Goal: Information Seeking & Learning: Learn about a topic

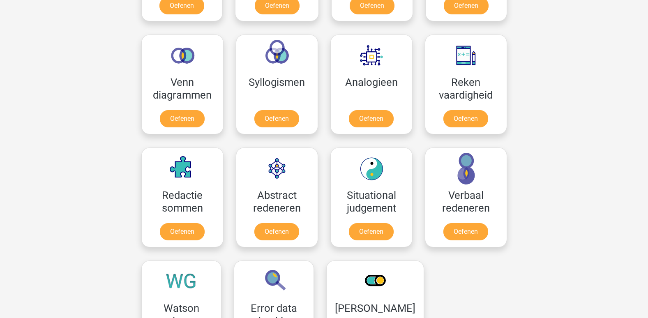
scroll to position [461, 0]
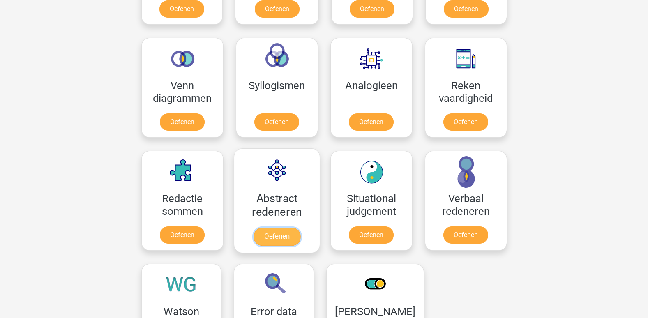
click at [278, 236] on link "Oefenen" at bounding box center [276, 237] width 47 height 18
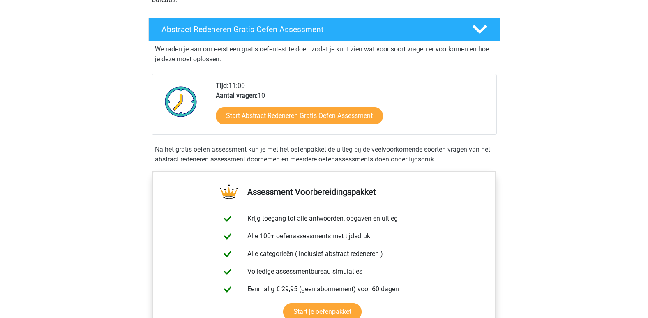
scroll to position [126, 0]
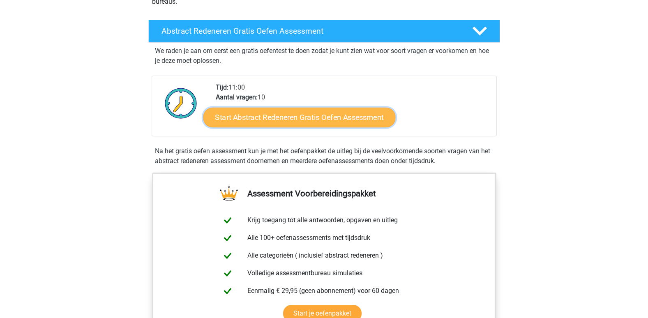
drag, startPoint x: 290, startPoint y: 118, endPoint x: 277, endPoint y: 113, distance: 14.6
click at [277, 113] on link "Start Abstract Redeneren Gratis Oefen Assessment" at bounding box center [299, 117] width 192 height 20
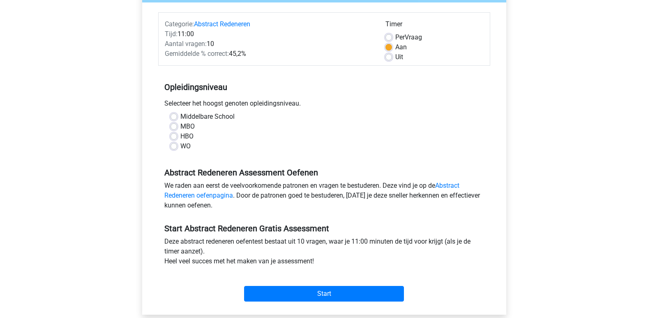
scroll to position [97, 0]
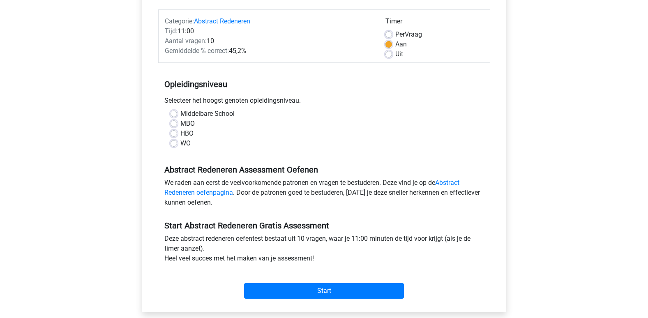
click at [181, 142] on label "WO" at bounding box center [186, 144] width 10 height 10
click at [175, 142] on input "WO" at bounding box center [174, 143] width 7 height 8
radio input "true"
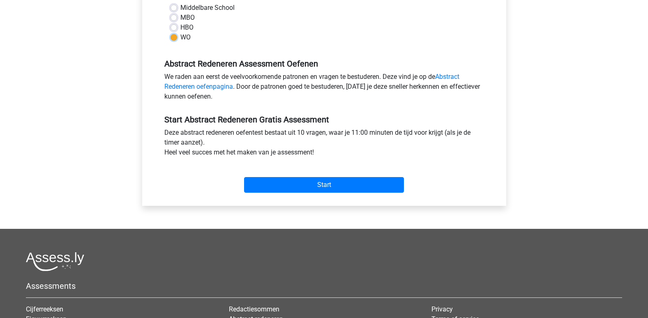
scroll to position [206, 0]
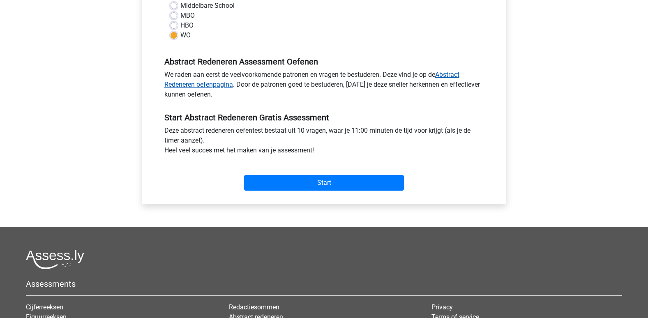
click at [204, 83] on link "Abstract Redeneren oefenpagina" at bounding box center [311, 80] width 295 height 18
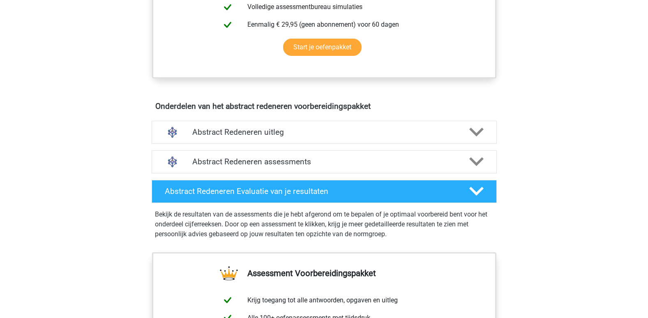
scroll to position [403, 0]
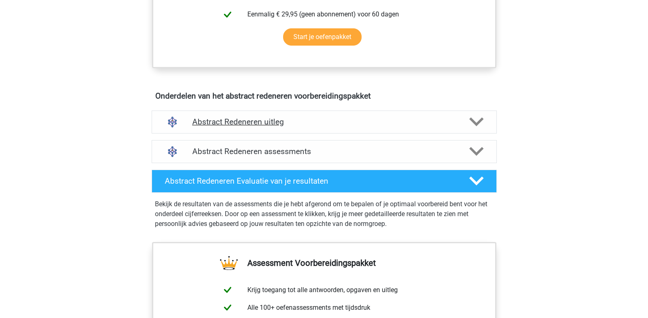
click at [475, 120] on icon at bounding box center [477, 122] width 14 height 14
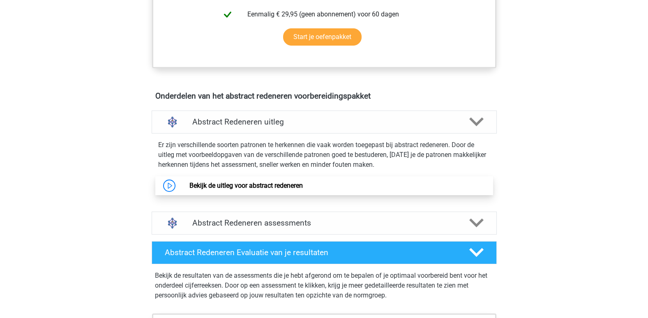
click at [249, 186] on link "Bekijk de uitleg voor abstract redeneren" at bounding box center [246, 186] width 113 height 8
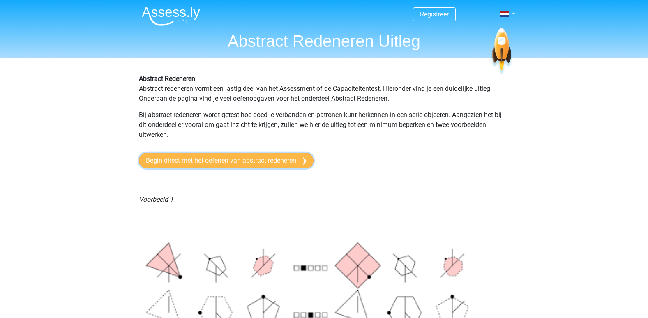
click at [231, 159] on link "Begin direct met het oefenen van abstract redeneren" at bounding box center [226, 161] width 175 height 16
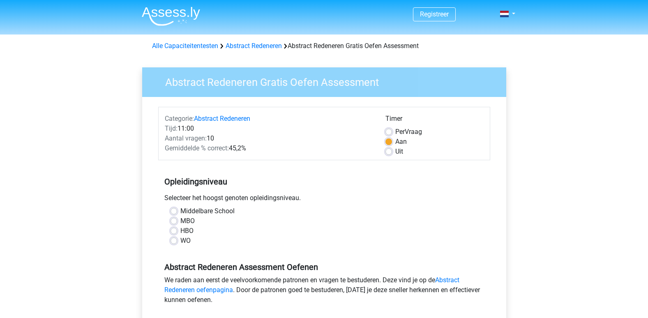
click at [181, 241] on label "WO" at bounding box center [186, 241] width 10 height 10
click at [175, 241] on input "WO" at bounding box center [174, 240] width 7 height 8
radio input "true"
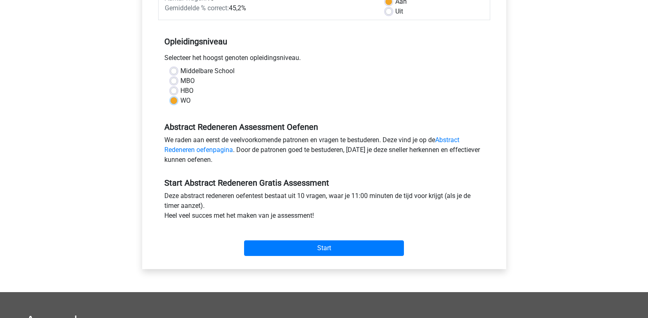
scroll to position [142, 0]
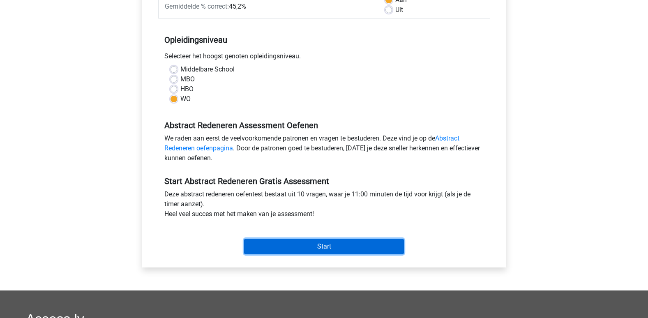
click at [323, 246] on input "Start" at bounding box center [324, 247] width 160 height 16
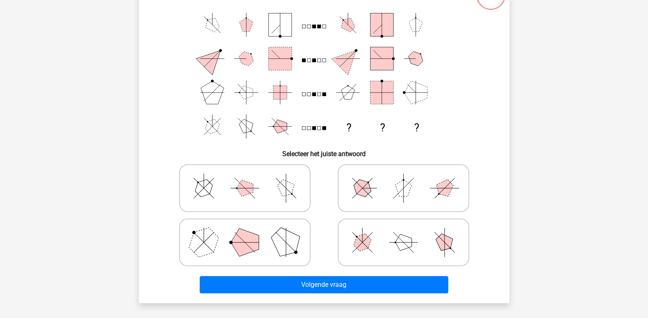
scroll to position [66, 0]
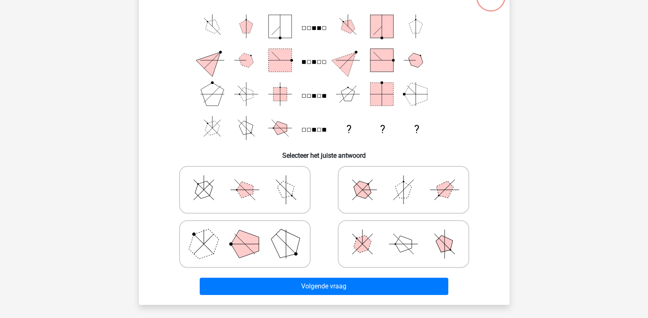
click at [224, 250] on icon at bounding box center [244, 244] width 123 height 41
click at [245, 234] on input "radio" at bounding box center [247, 231] width 5 height 5
radio input "true"
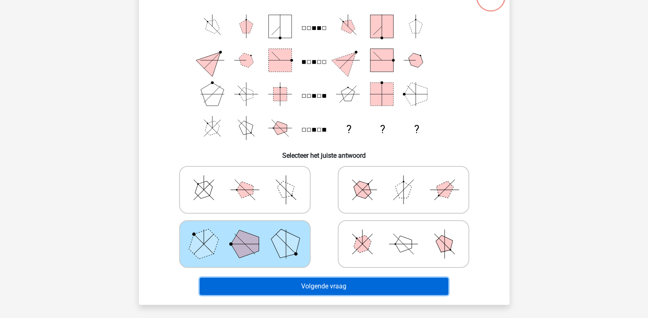
click at [332, 282] on button "Volgende vraag" at bounding box center [324, 286] width 249 height 17
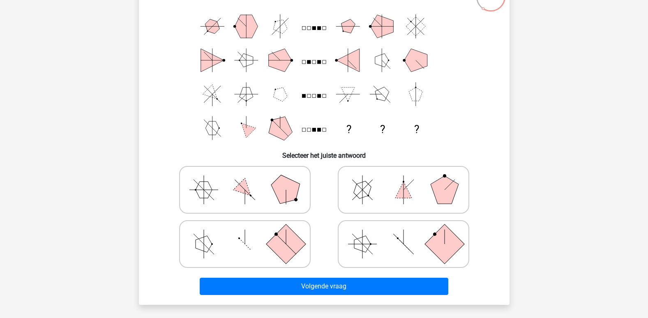
scroll to position [67, 0]
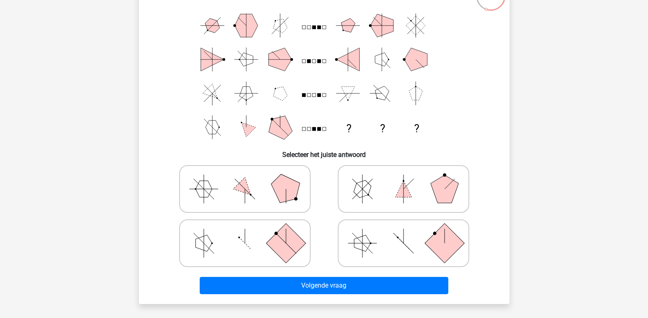
click at [248, 190] on polygon at bounding box center [244, 189] width 23 height 23
click at [248, 179] on input "radio" at bounding box center [247, 176] width 5 height 5
radio input "true"
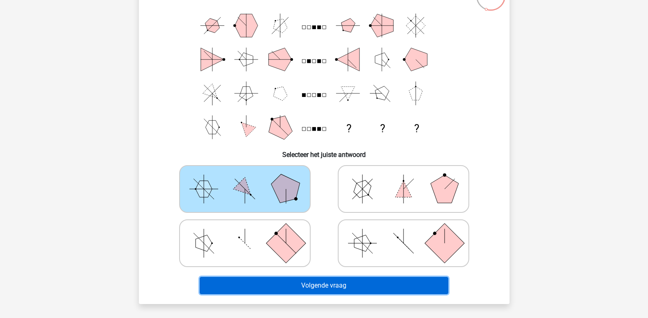
click at [329, 286] on button "Volgende vraag" at bounding box center [324, 285] width 249 height 17
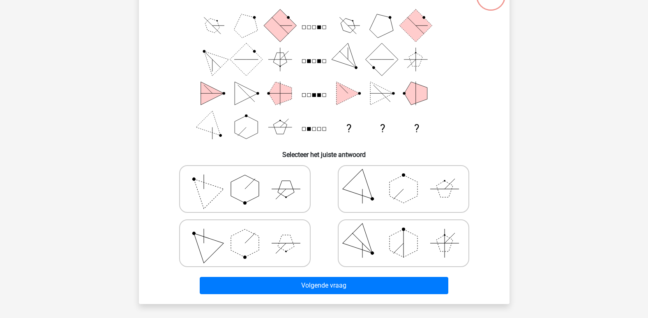
scroll to position [38, 0]
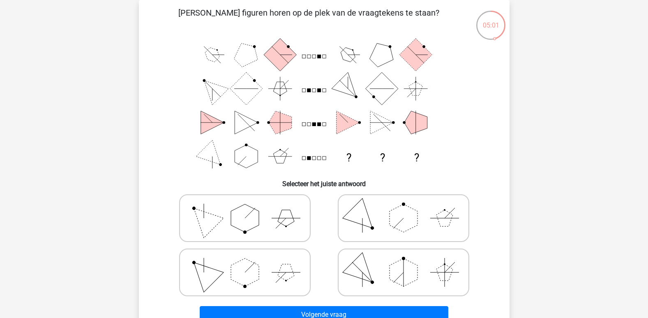
click at [245, 219] on polygon at bounding box center [245, 218] width 28 height 28
click at [245, 208] on input "radio" at bounding box center [247, 205] width 5 height 5
radio input "true"
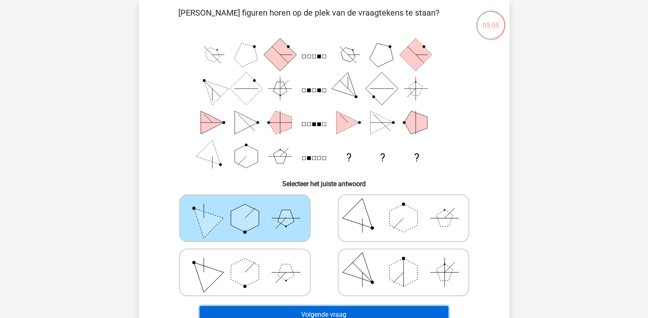
click at [332, 310] on button "Volgende vraag" at bounding box center [324, 314] width 249 height 17
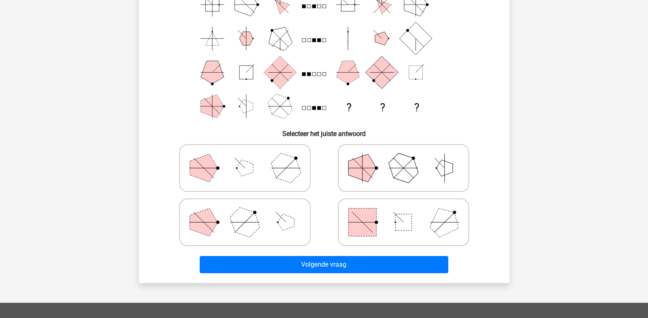
scroll to position [49, 0]
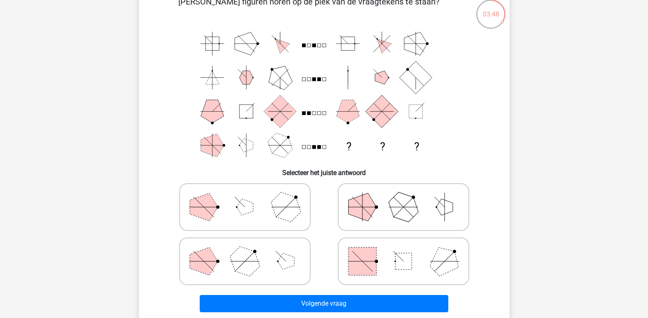
click at [391, 267] on icon at bounding box center [403, 261] width 123 height 41
click at [404, 251] on input "radio" at bounding box center [406, 248] width 5 height 5
radio input "true"
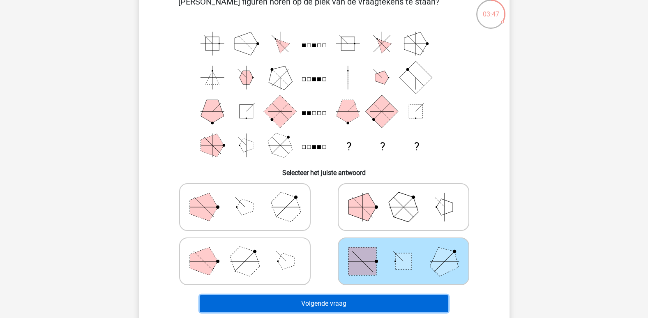
click at [336, 300] on button "Volgende vraag" at bounding box center [324, 303] width 249 height 17
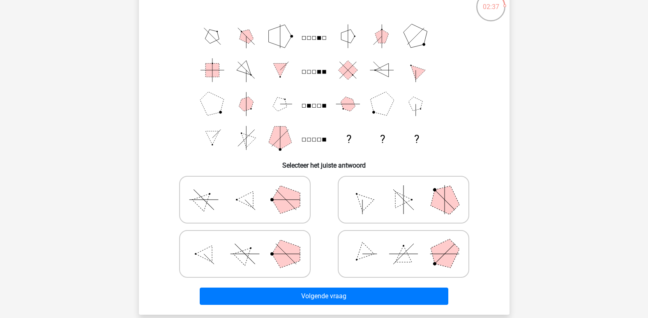
scroll to position [56, 0]
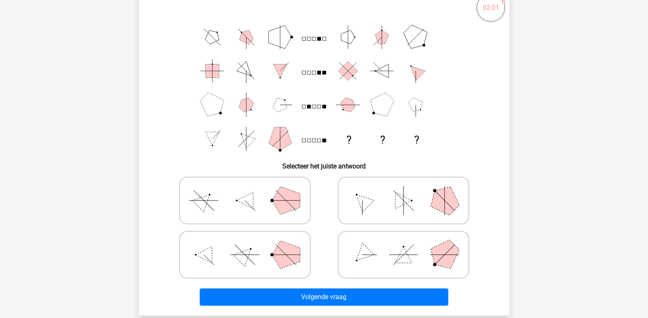
click at [401, 248] on icon at bounding box center [403, 254] width 123 height 41
click at [404, 245] on input "radio" at bounding box center [406, 241] width 5 height 5
radio input "true"
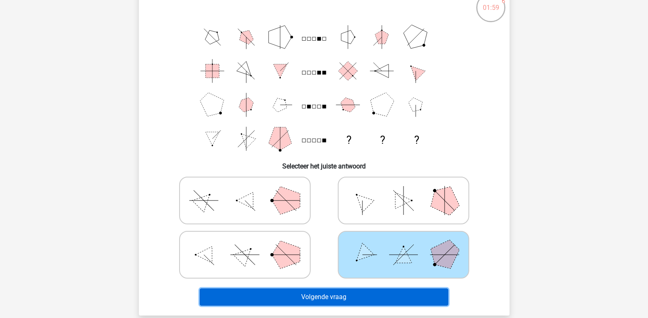
click at [303, 294] on button "Volgende vraag" at bounding box center [324, 297] width 249 height 17
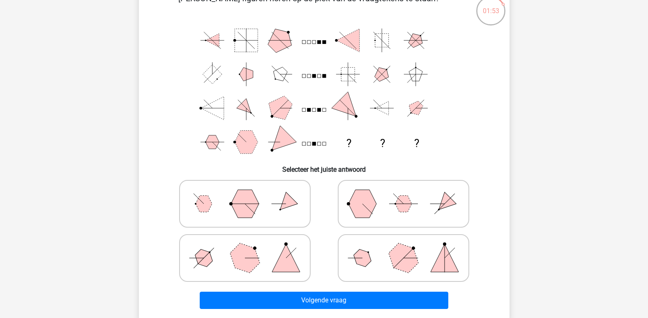
scroll to position [54, 0]
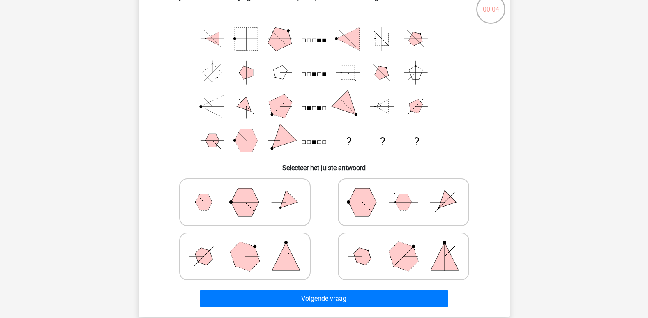
click at [390, 257] on icon at bounding box center [403, 256] width 123 height 41
click at [404, 246] on input "radio" at bounding box center [406, 243] width 5 height 5
radio input "true"
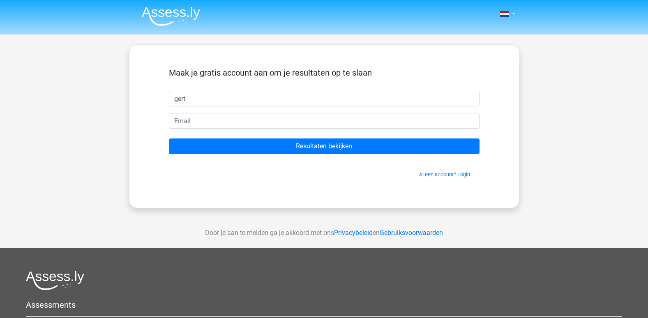
type input "gert"
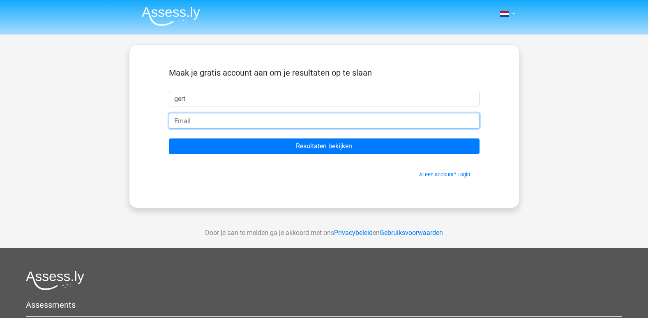
click at [175, 121] on input "email" at bounding box center [324, 121] width 311 height 16
type input "[EMAIL_ADDRESS][DOMAIN_NAME]"
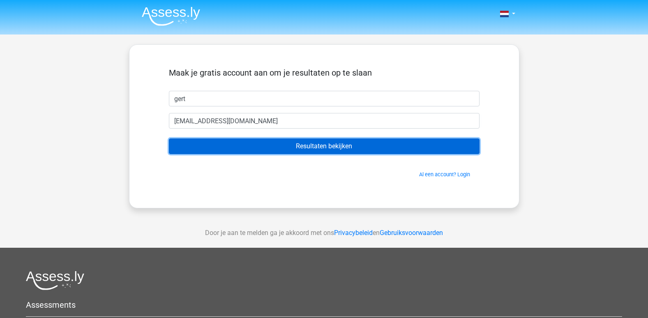
click at [315, 142] on input "Resultaten bekijken" at bounding box center [324, 147] width 311 height 16
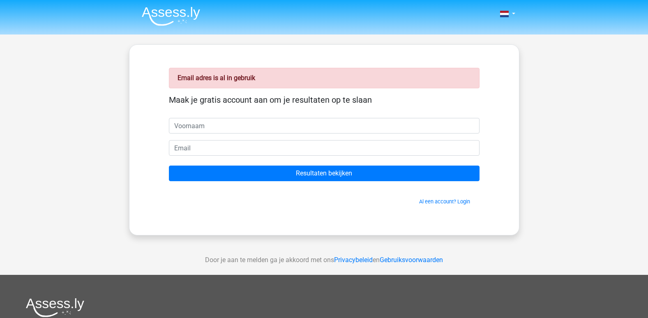
click at [194, 128] on input "text" at bounding box center [324, 126] width 311 height 16
type input "gert"
type input "[EMAIL_ADDRESS][DOMAIN_NAME]"
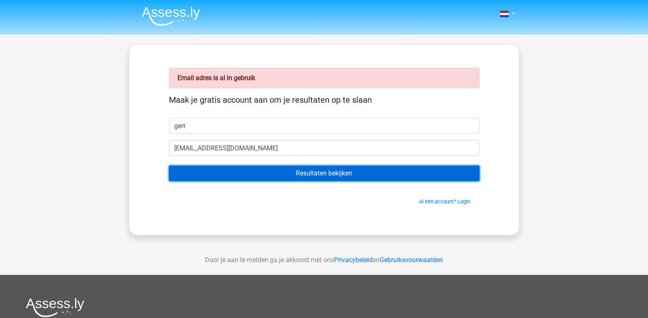
click at [321, 170] on input "Resultaten bekijken" at bounding box center [324, 174] width 311 height 16
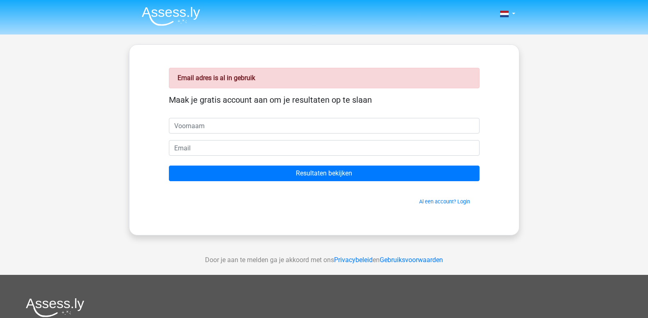
click at [215, 125] on input "text" at bounding box center [324, 126] width 311 height 16
type input "gert"
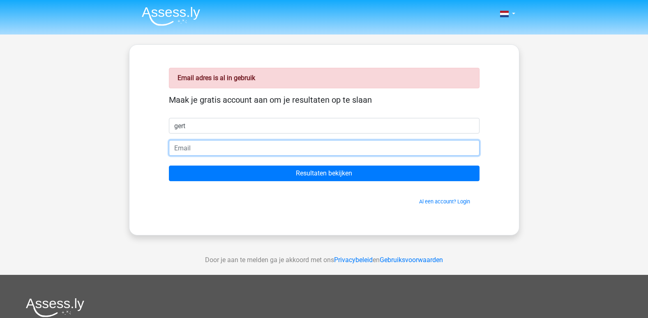
type input "[EMAIL_ADDRESS][DOMAIN_NAME]"
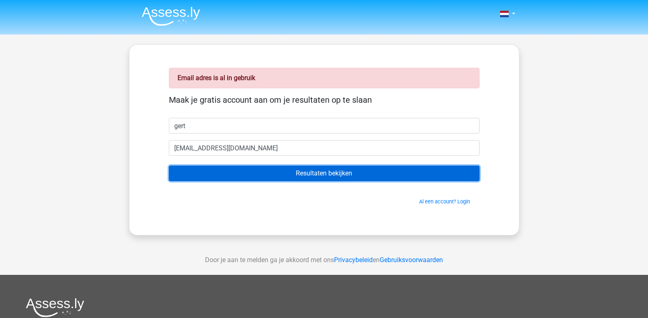
click at [324, 171] on input "Resultaten bekijken" at bounding box center [324, 174] width 311 height 16
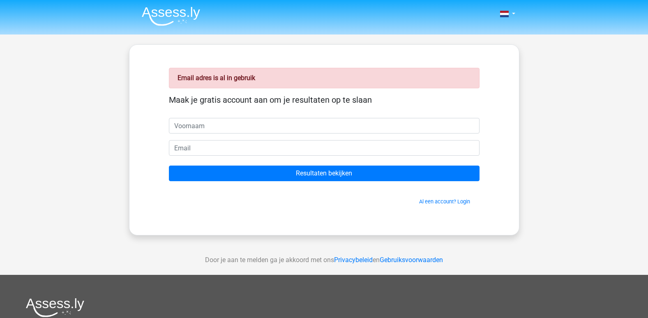
click at [220, 126] on input "text" at bounding box center [324, 126] width 311 height 16
type input "[EMAIL_ADDRESS][DOMAIN_NAME]"
click at [294, 123] on input "[EMAIL_ADDRESS][DOMAIN_NAME]" at bounding box center [324, 126] width 311 height 16
drag, startPoint x: 294, startPoint y: 126, endPoint x: 168, endPoint y: 134, distance: 126.5
click at [168, 134] on div "Email adres is al in gebruik Maak je gratis account aan om je resultaten op te …" at bounding box center [324, 140] width 350 height 151
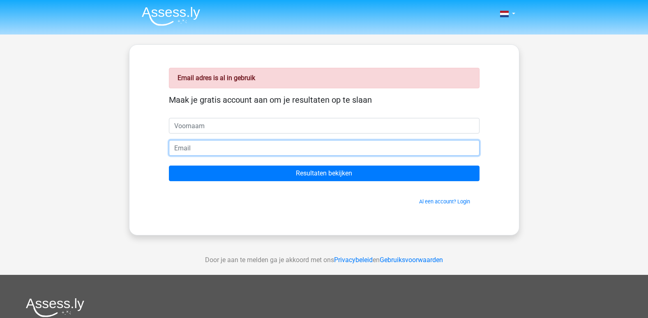
click at [185, 149] on input "email" at bounding box center [324, 148] width 311 height 16
paste input "[EMAIL_ADDRESS][DOMAIN_NAME]"
type input "[EMAIL_ADDRESS][DOMAIN_NAME]"
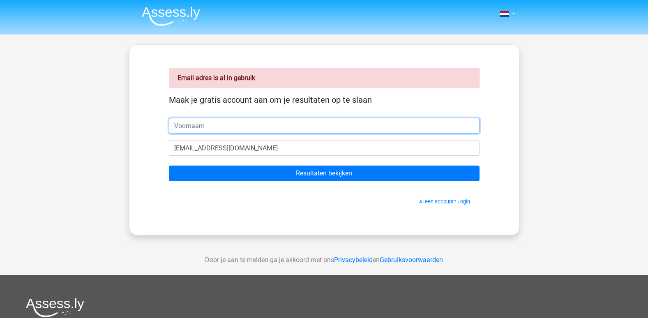
click at [216, 129] on input "text" at bounding box center [324, 126] width 311 height 16
click at [180, 124] on input "gert" at bounding box center [324, 126] width 311 height 16
click at [177, 130] on input "gert" at bounding box center [324, 126] width 311 height 16
type input "[PERSON_NAME]"
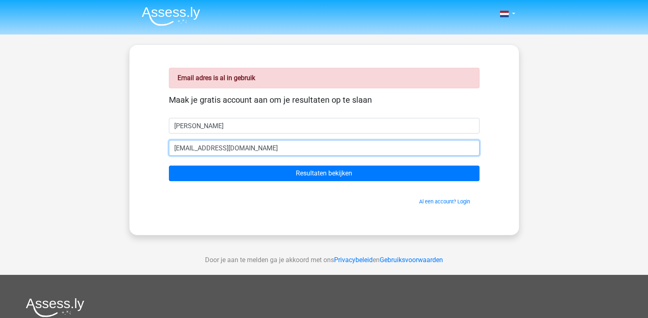
click at [297, 148] on input "[EMAIL_ADDRESS][PERSON_NAME][DOMAIN_NAME]" at bounding box center [324, 148] width 311 height 16
type input "[EMAIL_ADDRESS][PERSON_NAME][DOMAIN_NAME]"
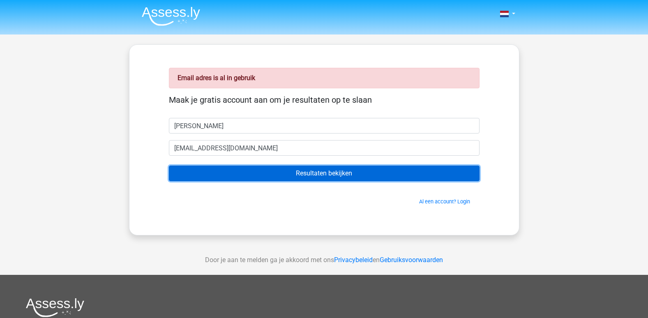
click at [320, 167] on input "Resultaten bekijken" at bounding box center [324, 174] width 311 height 16
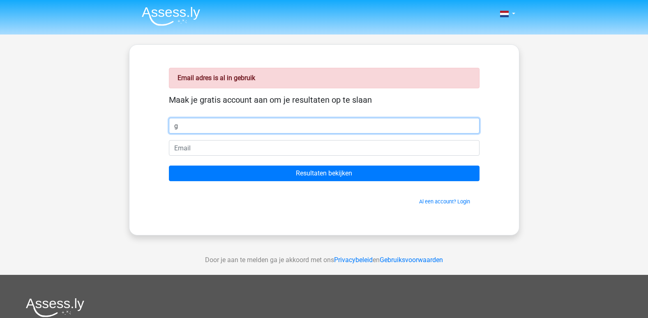
type input "[PERSON_NAME]"
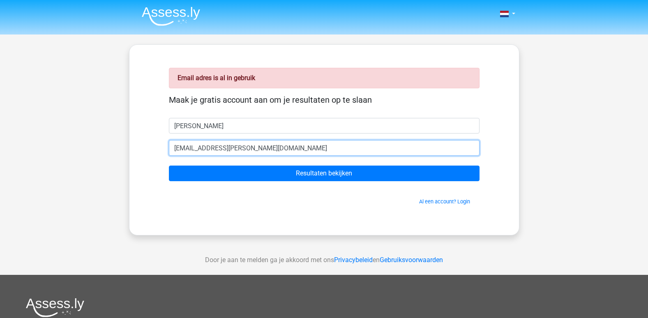
click at [278, 149] on input "[EMAIL_ADDRESS][PERSON_NAME][DOMAIN_NAME]" at bounding box center [324, 148] width 311 height 16
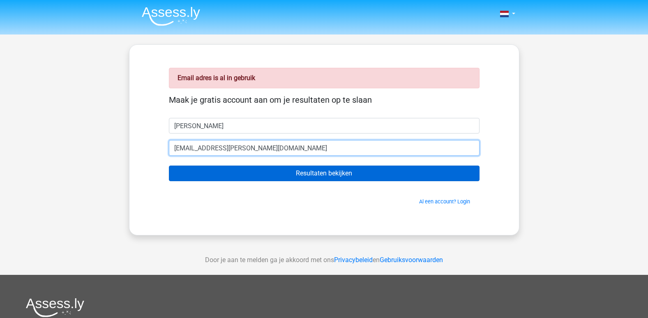
type input "[EMAIL_ADDRESS][PERSON_NAME][DOMAIN_NAME]"
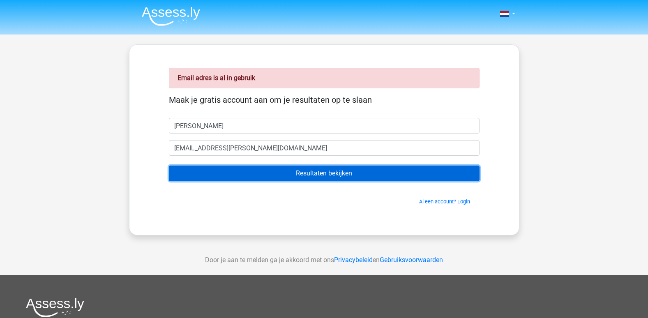
click at [322, 174] on input "Resultaten bekijken" at bounding box center [324, 174] width 311 height 16
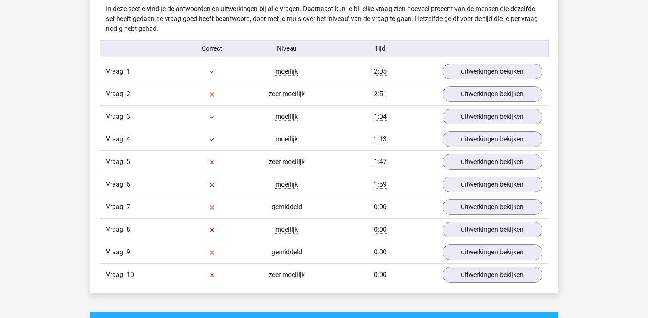
scroll to position [632, 0]
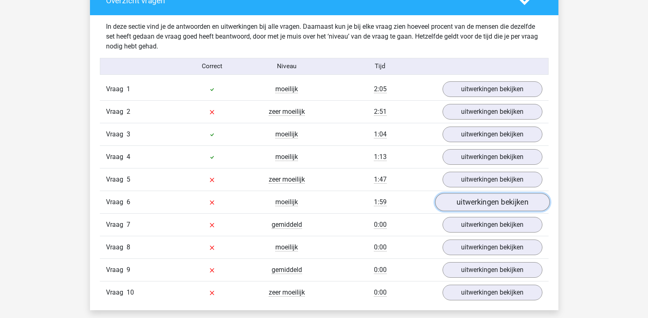
click at [489, 201] on link "uitwerkingen bekijken" at bounding box center [492, 202] width 115 height 18
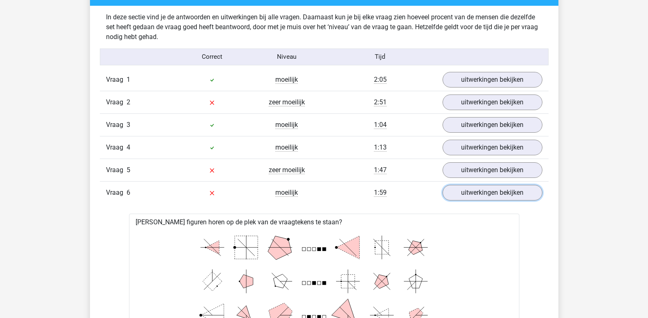
scroll to position [647, 0]
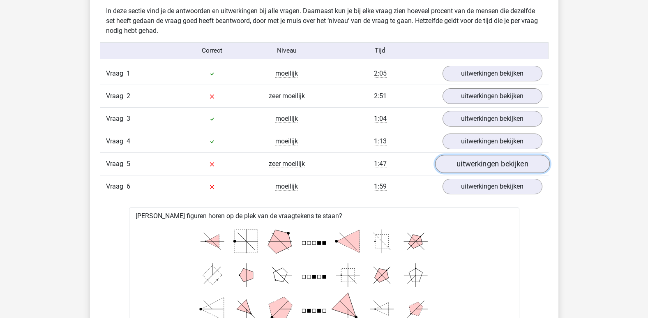
click at [483, 162] on link "uitwerkingen bekijken" at bounding box center [492, 164] width 115 height 18
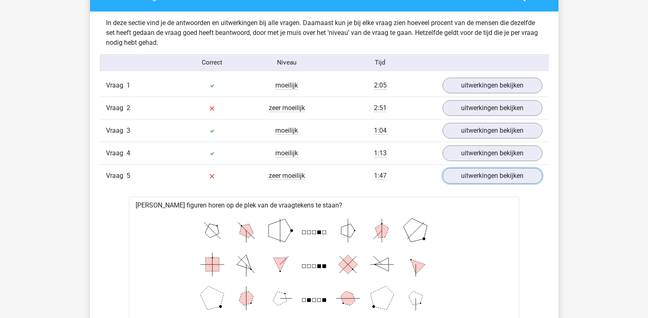
scroll to position [627, 0]
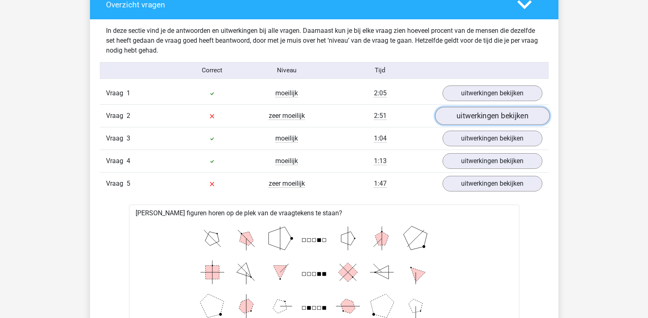
click at [485, 116] on link "uitwerkingen bekijken" at bounding box center [492, 116] width 115 height 18
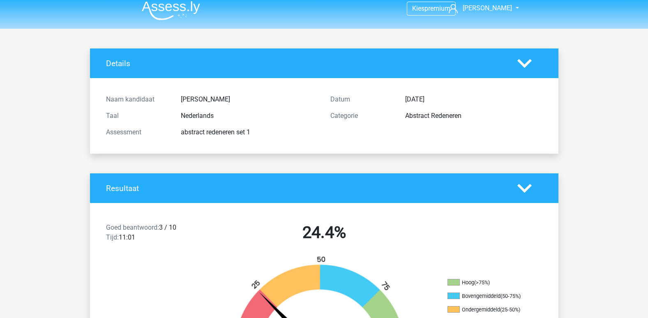
scroll to position [0, 0]
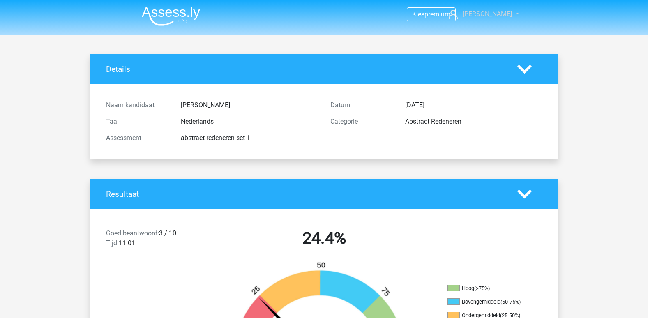
click at [505, 14] on link "[PERSON_NAME]" at bounding box center [479, 14] width 67 height 10
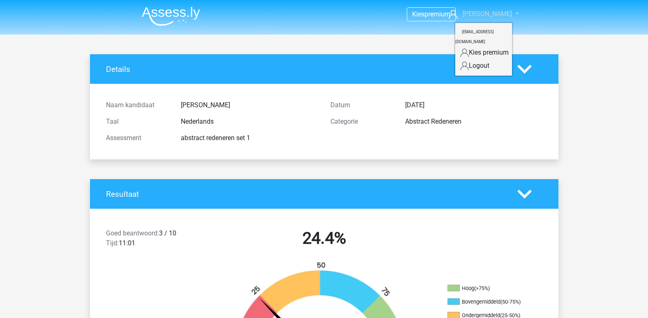
click at [505, 14] on link "[PERSON_NAME]" at bounding box center [479, 14] width 67 height 10
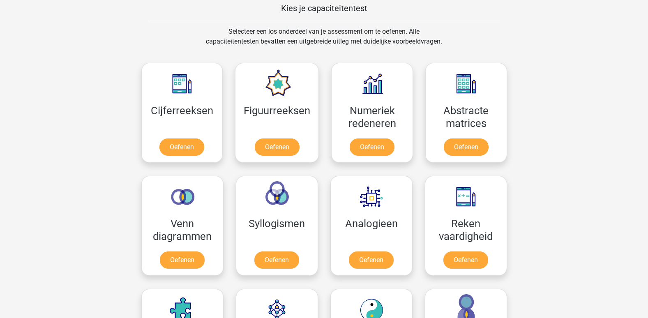
scroll to position [326, 0]
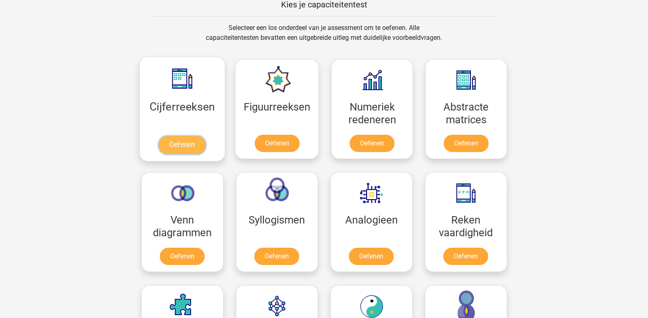
click at [185, 146] on link "Oefenen" at bounding box center [182, 145] width 47 height 18
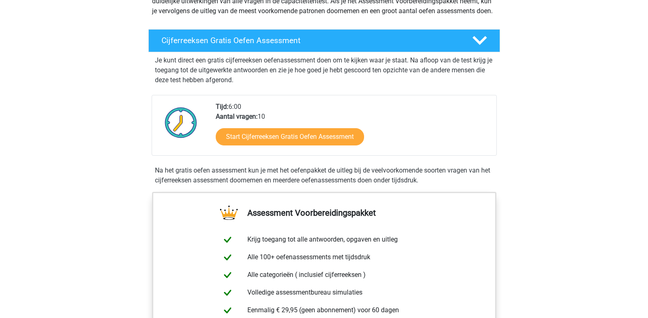
scroll to position [120, 0]
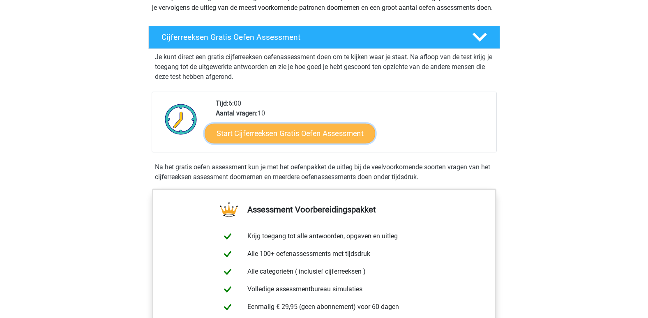
click at [284, 140] on link "Start Cijferreeksen Gratis Oefen Assessment" at bounding box center [290, 133] width 171 height 20
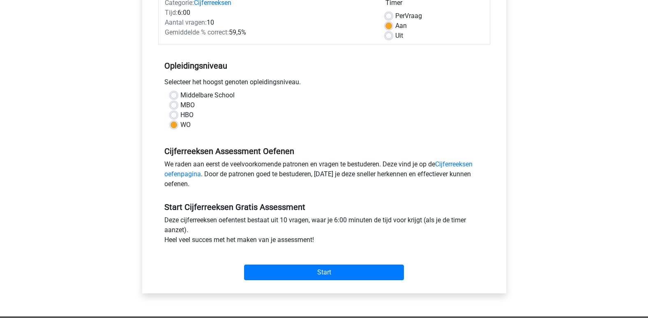
scroll to position [115, 0]
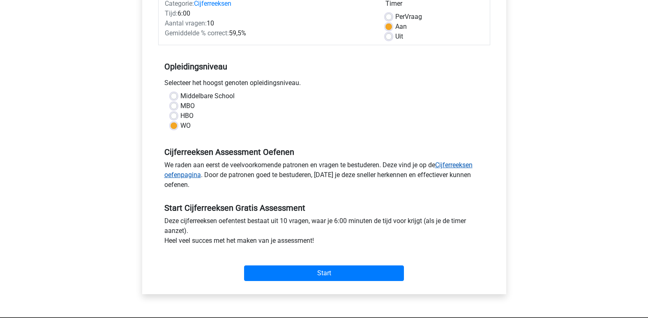
click at [453, 161] on link "Cijferreeksen oefenpagina" at bounding box center [318, 170] width 308 height 18
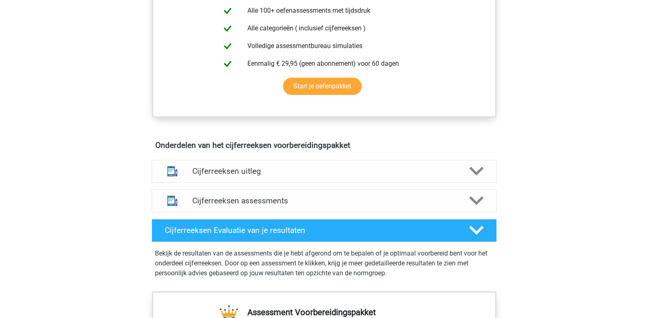
scroll to position [366, 0]
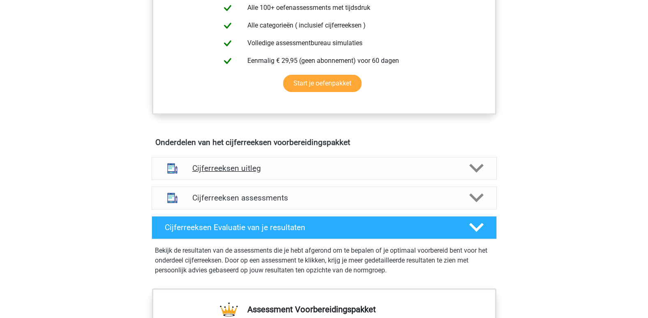
click at [226, 173] on h4 "Cijferreeksen uitleg" at bounding box center [324, 168] width 264 height 9
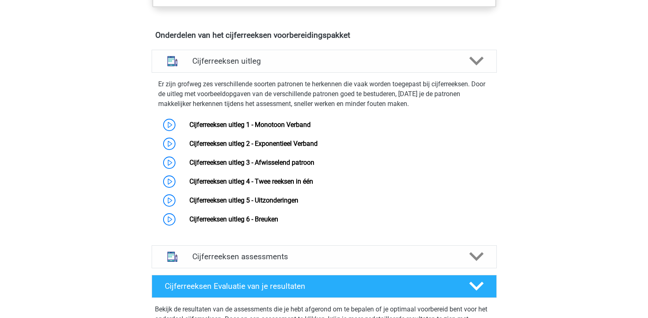
scroll to position [528, 0]
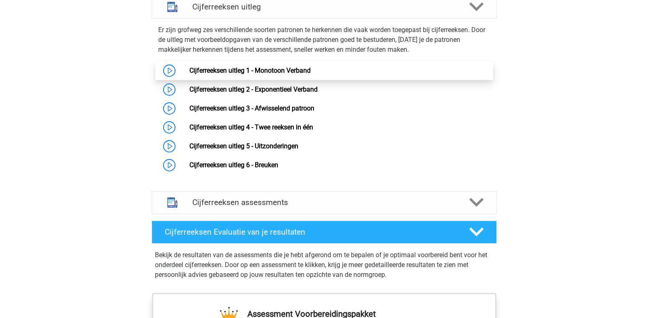
click at [244, 74] on link "Cijferreeksen uitleg 1 - Monotoon Verband" at bounding box center [250, 71] width 121 height 8
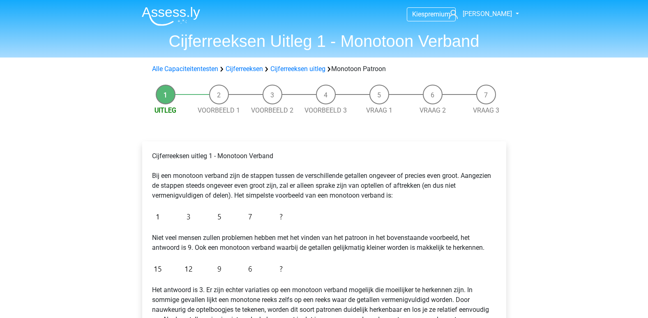
drag, startPoint x: 648, startPoint y: 109, endPoint x: 653, endPoint y: 134, distance: 25.5
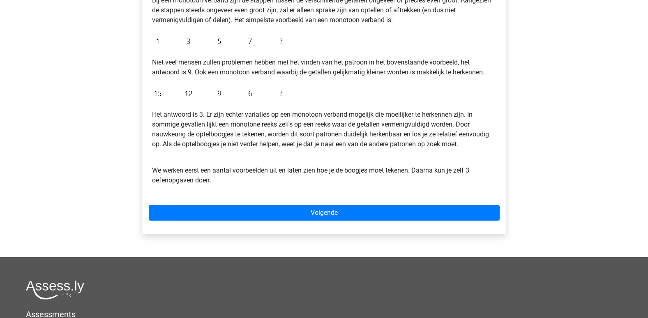
scroll to position [178, 0]
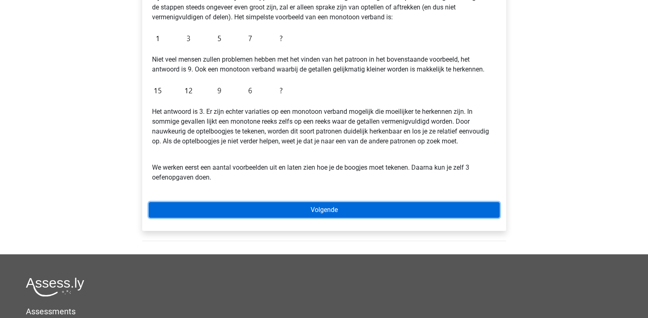
click at [325, 206] on link "Volgende" at bounding box center [324, 210] width 351 height 16
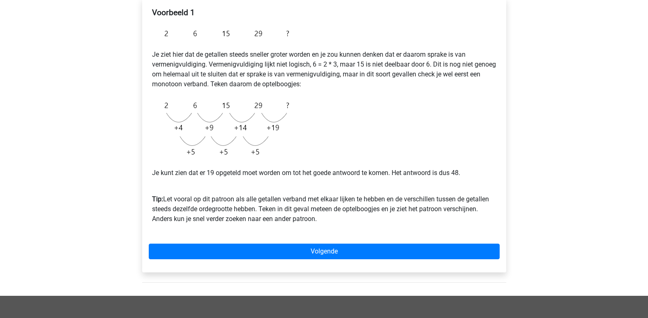
scroll to position [143, 0]
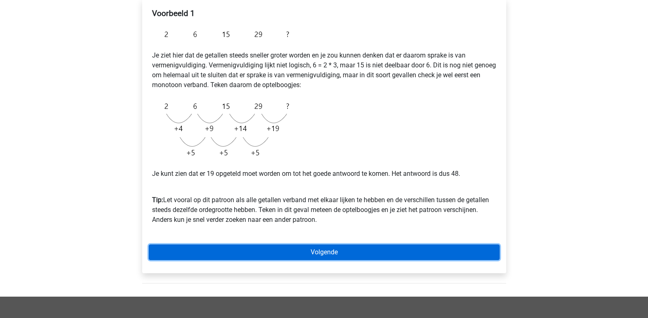
click at [327, 250] on link "Volgende" at bounding box center [324, 253] width 351 height 16
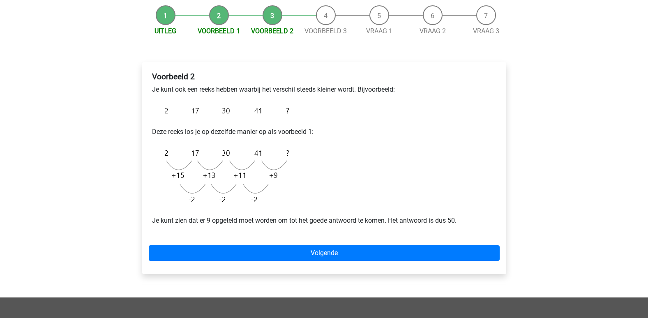
scroll to position [83, 0]
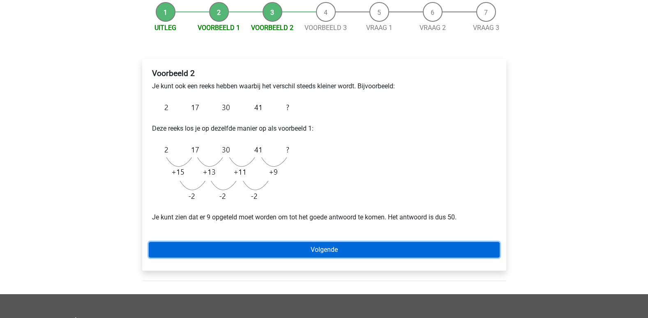
click at [316, 251] on link "Volgende" at bounding box center [324, 250] width 351 height 16
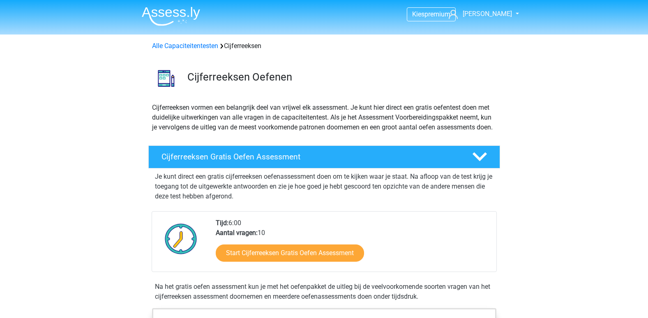
scroll to position [528, 0]
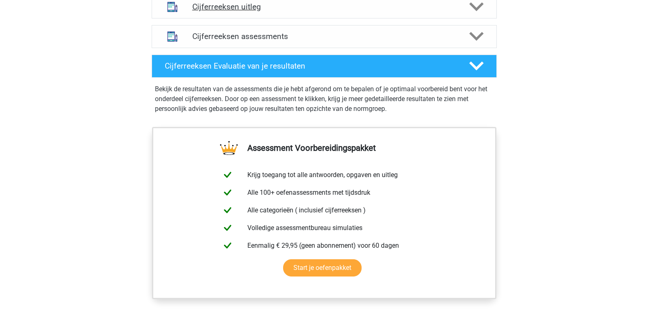
click at [253, 12] on h4 "Cijferreeksen uitleg" at bounding box center [324, 6] width 264 height 9
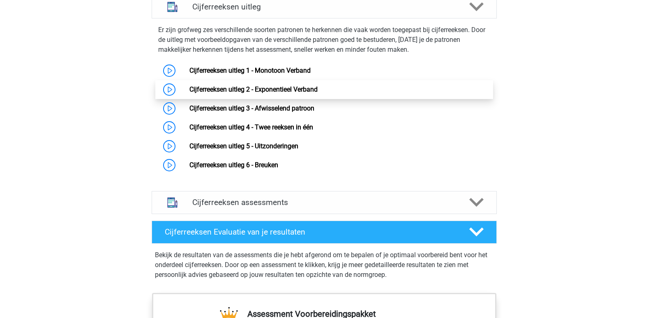
click at [268, 93] on link "Cijferreeksen uitleg 2 - Exponentieel Verband" at bounding box center [254, 90] width 128 height 8
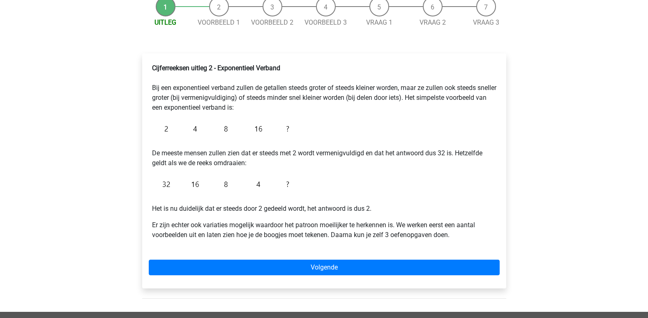
scroll to position [99, 0]
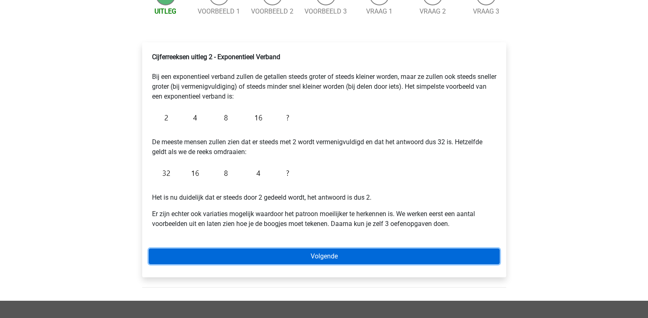
click at [320, 255] on link "Volgende" at bounding box center [324, 257] width 351 height 16
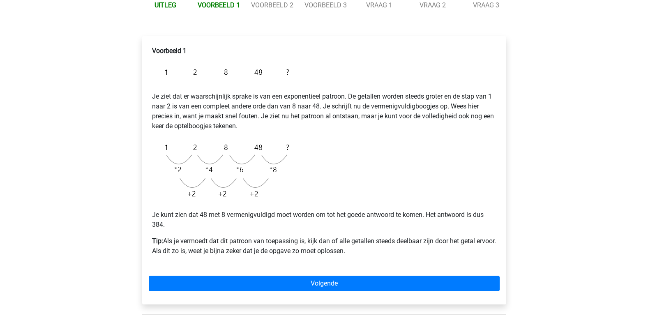
scroll to position [106, 0]
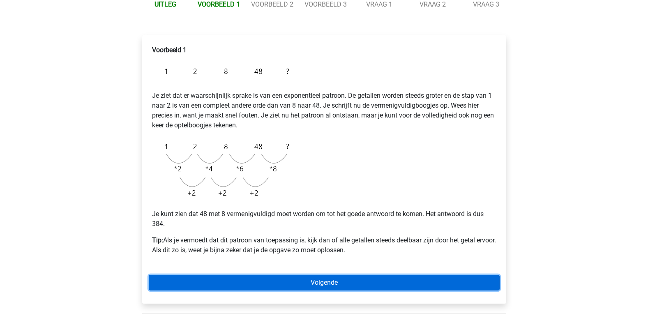
click at [327, 280] on link "Volgende" at bounding box center [324, 283] width 351 height 16
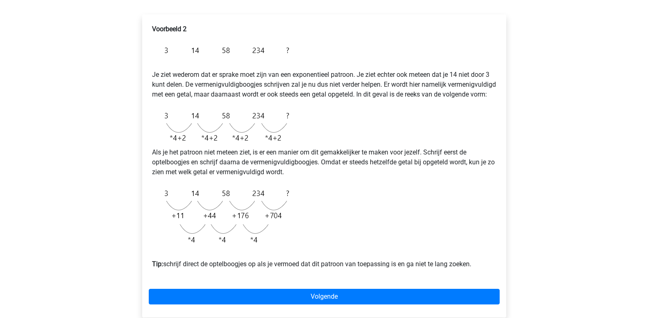
scroll to position [148, 0]
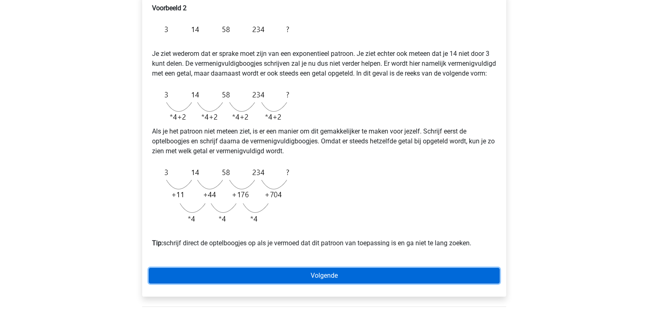
click at [329, 284] on link "Volgende" at bounding box center [324, 276] width 351 height 16
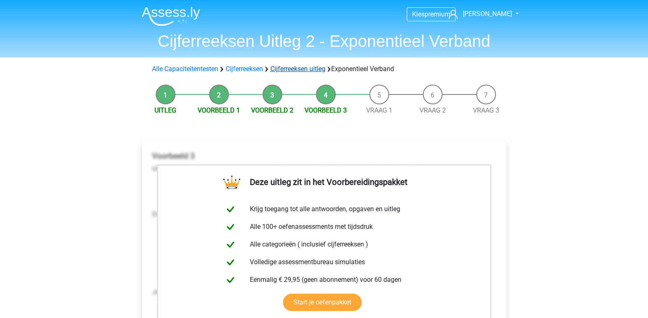
click at [294, 67] on link "Cijferreeksen uitleg" at bounding box center [298, 69] width 55 height 8
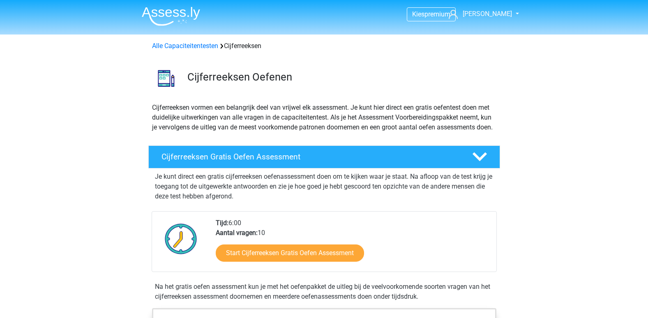
scroll to position [530, 0]
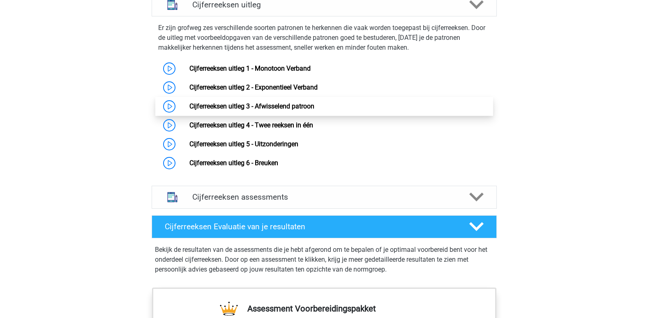
click at [239, 110] on link "Cijferreeksen uitleg 3 - Afwisselend patroon" at bounding box center [252, 106] width 125 height 8
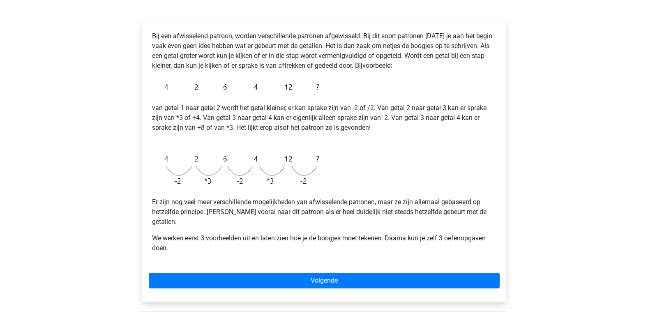
scroll to position [116, 0]
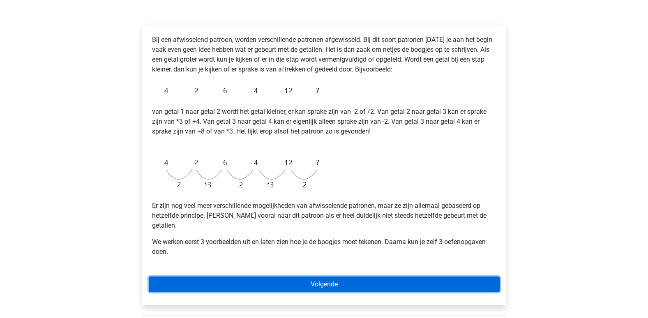
click at [332, 277] on link "Volgende" at bounding box center [324, 285] width 351 height 16
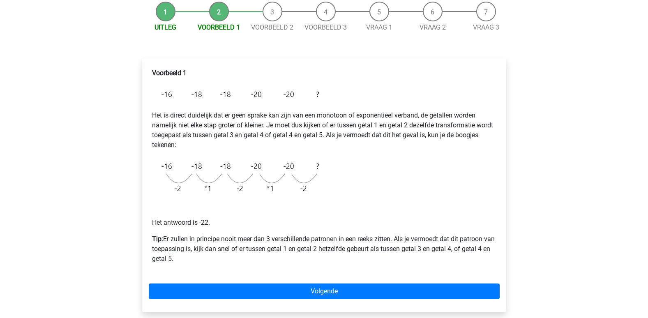
scroll to position [129, 0]
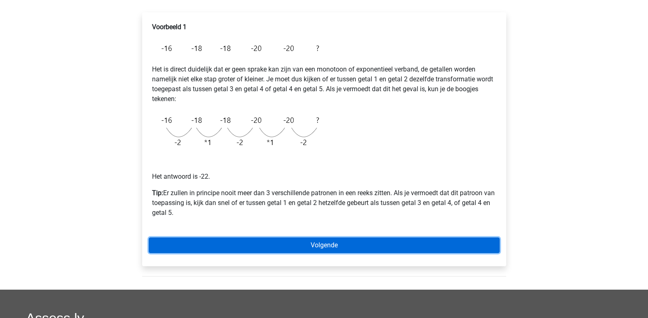
click at [331, 244] on link "Volgende" at bounding box center [324, 246] width 351 height 16
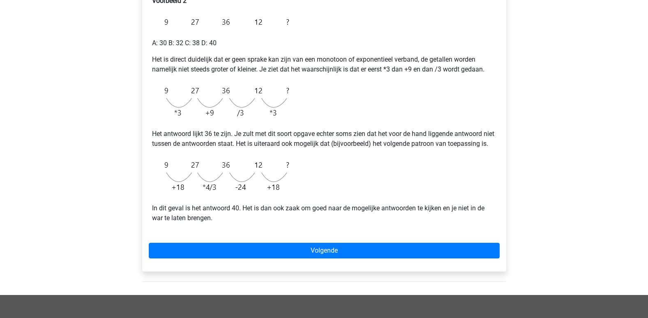
scroll to position [156, 0]
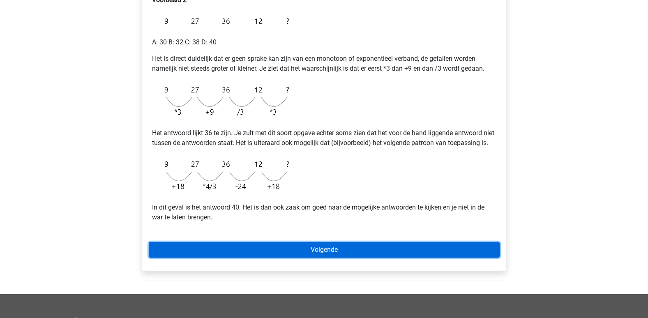
click at [321, 258] on link "Volgende" at bounding box center [324, 250] width 351 height 16
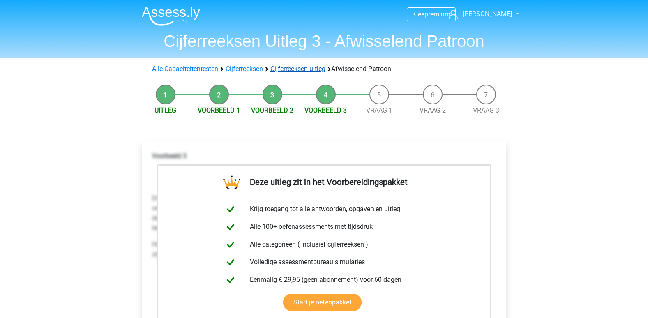
click at [308, 70] on link "Cijferreeksen uitleg" at bounding box center [298, 69] width 55 height 8
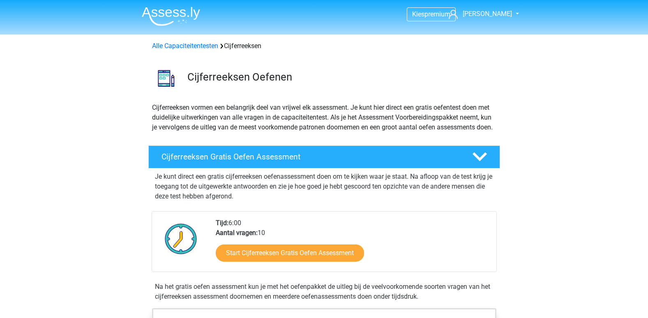
scroll to position [530, 0]
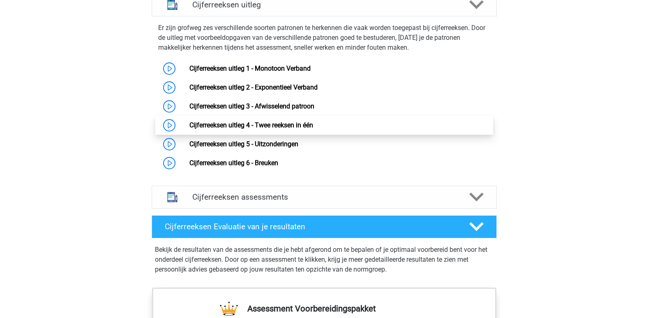
click at [268, 129] on link "Cijferreeksen uitleg 4 - Twee reeksen in één" at bounding box center [252, 125] width 124 height 8
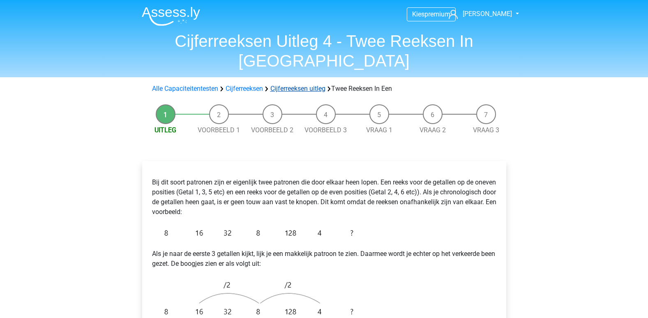
click at [297, 85] on link "Cijferreeksen uitleg" at bounding box center [298, 89] width 55 height 8
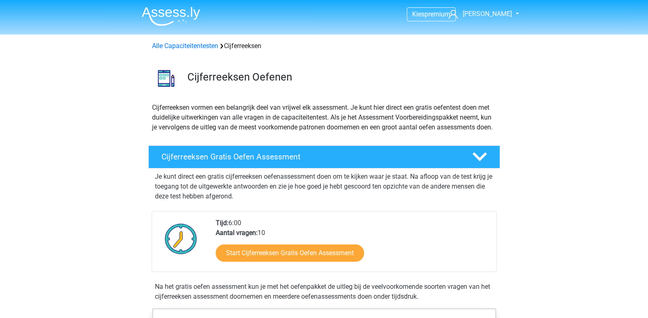
scroll to position [530, 0]
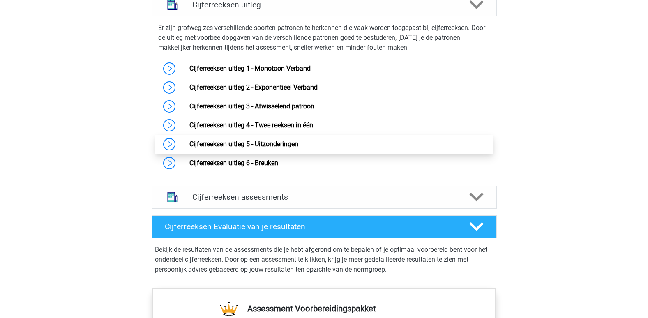
click at [234, 148] on link "Cijferreeksen uitleg 5 - Uitzonderingen" at bounding box center [244, 144] width 109 height 8
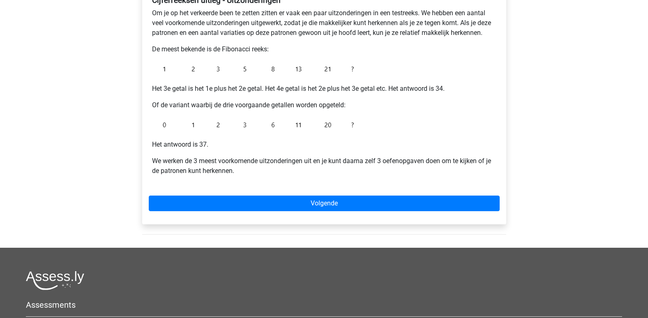
scroll to position [176, 0]
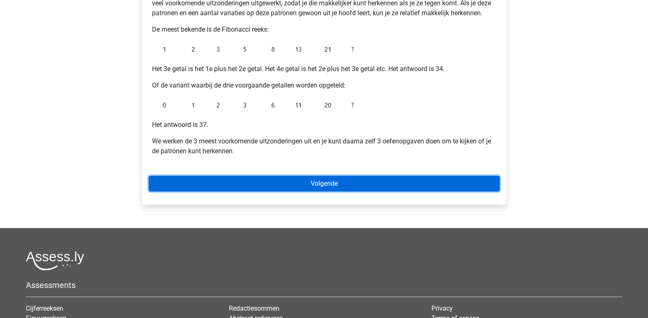
click at [328, 183] on link "Volgende" at bounding box center [324, 184] width 351 height 16
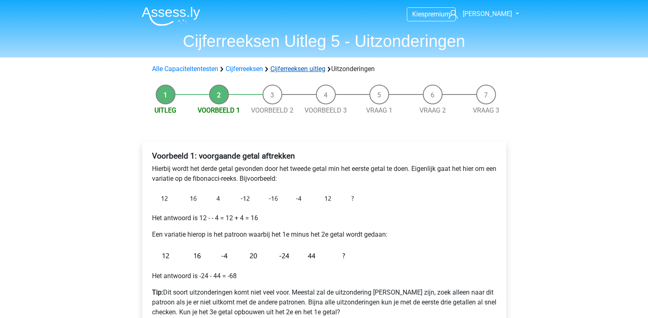
click at [303, 70] on link "Cijferreeksen uitleg" at bounding box center [298, 69] width 55 height 8
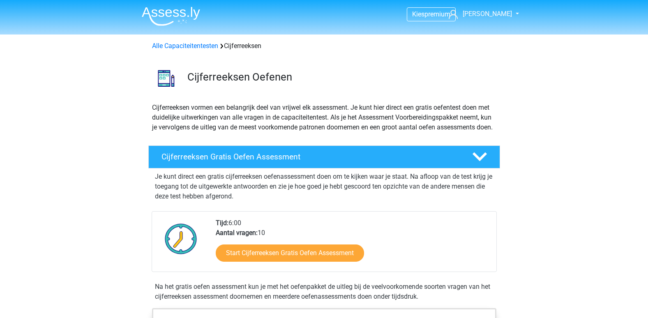
scroll to position [530, 0]
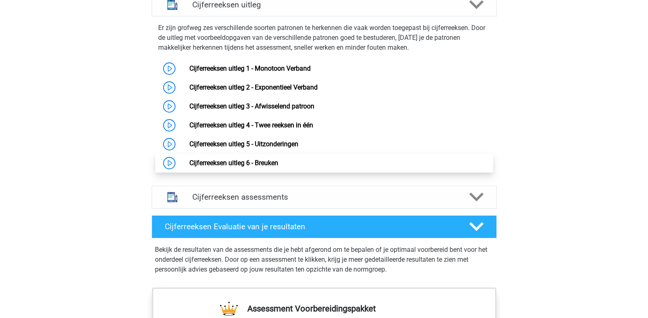
click at [275, 167] on link "Cijferreeksen uitleg 6 - Breuken" at bounding box center [234, 163] width 89 height 8
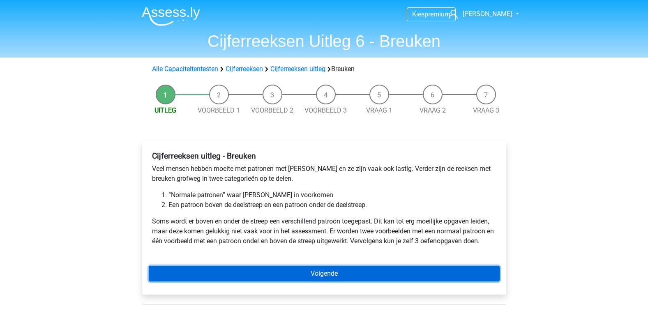
click at [320, 270] on link "Volgende" at bounding box center [324, 274] width 351 height 16
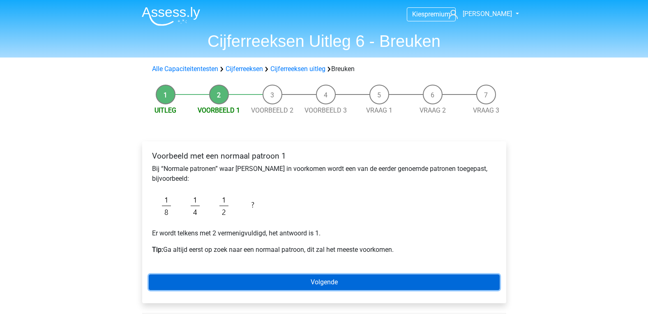
click at [323, 280] on link "Volgende" at bounding box center [324, 283] width 351 height 16
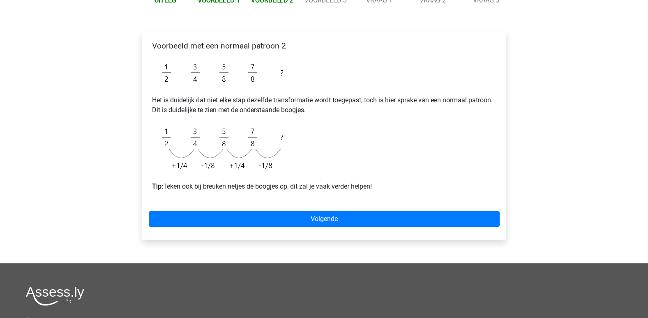
scroll to position [112, 0]
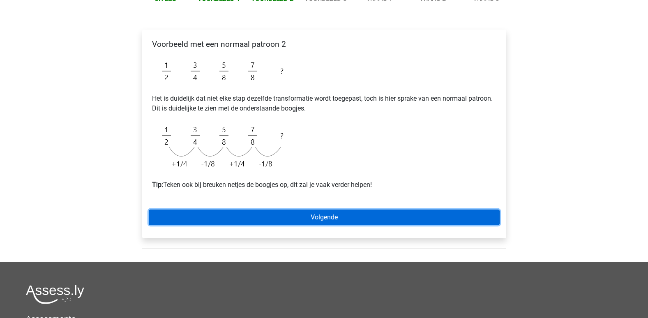
click at [332, 212] on link "Volgende" at bounding box center [324, 218] width 351 height 16
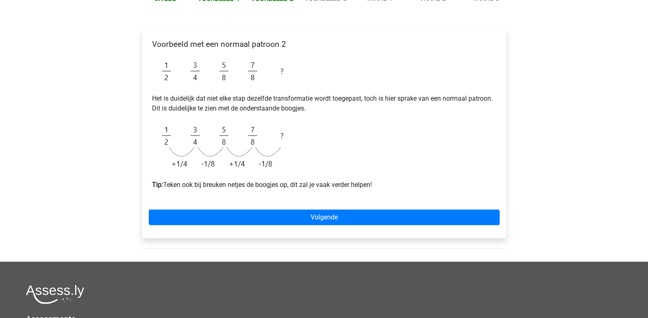
scroll to position [0, 0]
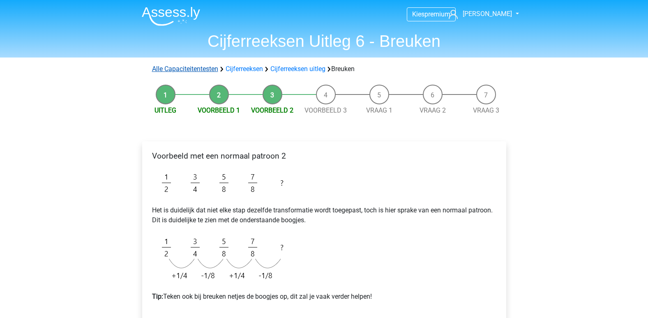
click at [204, 68] on link "Alle Capaciteitentesten" at bounding box center [185, 69] width 66 height 8
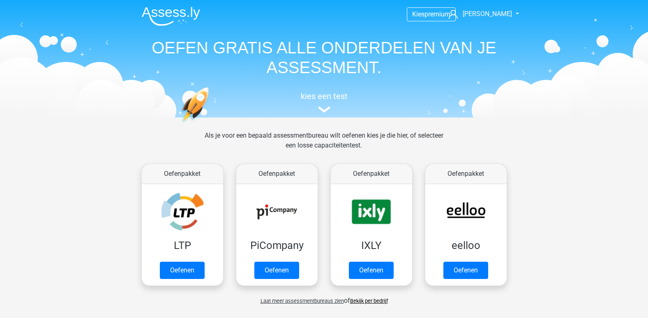
scroll to position [349, 0]
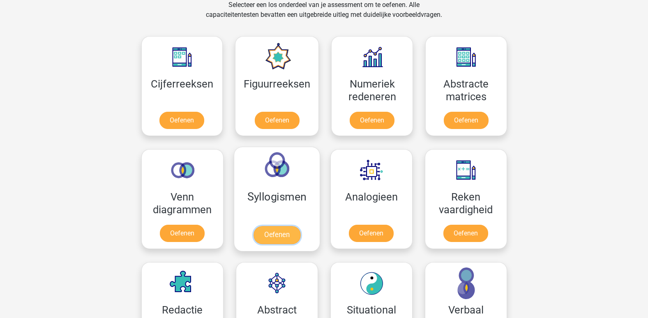
click at [279, 226] on link "Oefenen" at bounding box center [276, 235] width 47 height 18
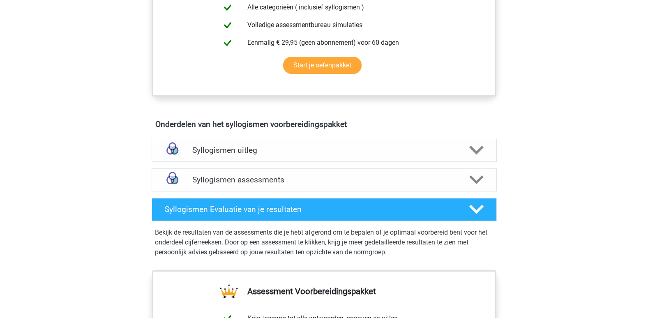
scroll to position [384, 0]
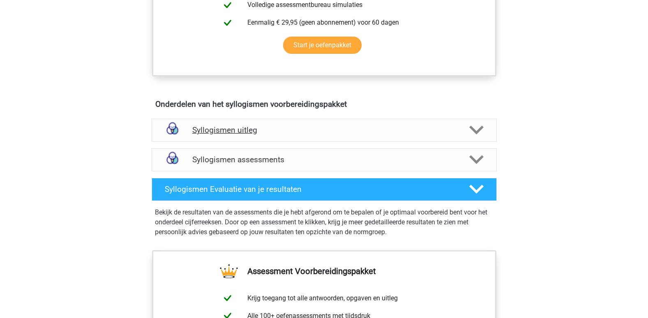
click at [243, 129] on h4 "Syllogismen uitleg" at bounding box center [324, 129] width 264 height 9
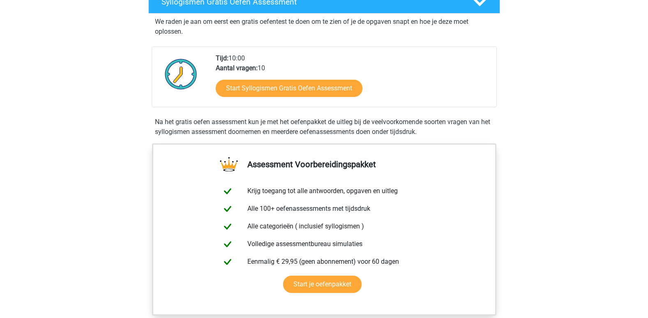
scroll to position [55, 0]
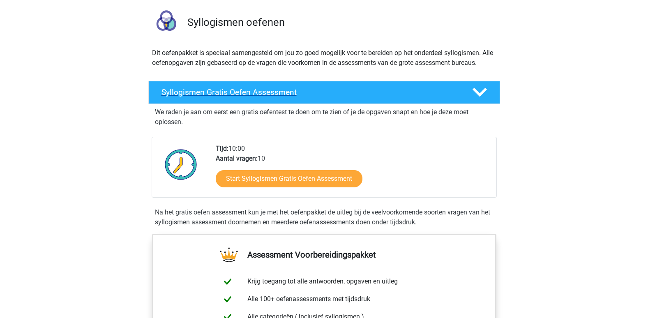
click at [272, 88] on h4 "Syllogismen Gratis Oefen Assessment" at bounding box center [311, 92] width 298 height 9
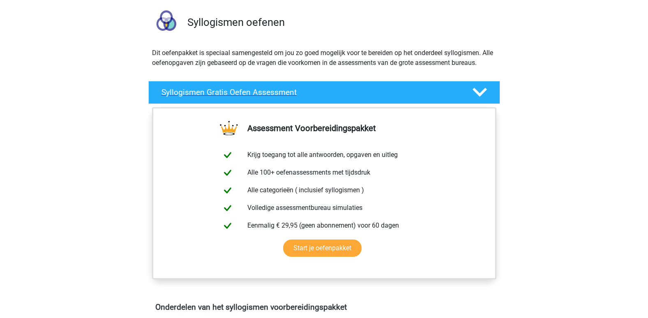
click at [272, 88] on h4 "Syllogismen Gratis Oefen Assessment" at bounding box center [311, 92] width 298 height 9
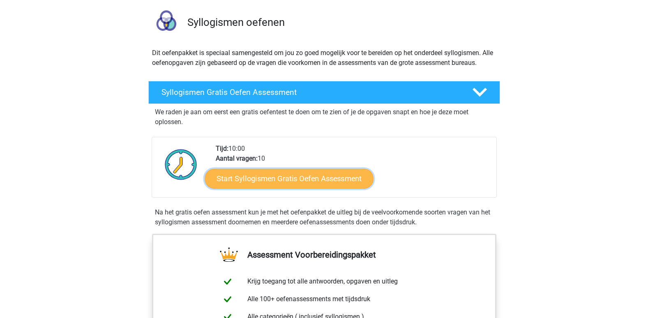
click at [278, 179] on link "Start Syllogismen Gratis Oefen Assessment" at bounding box center [289, 179] width 169 height 20
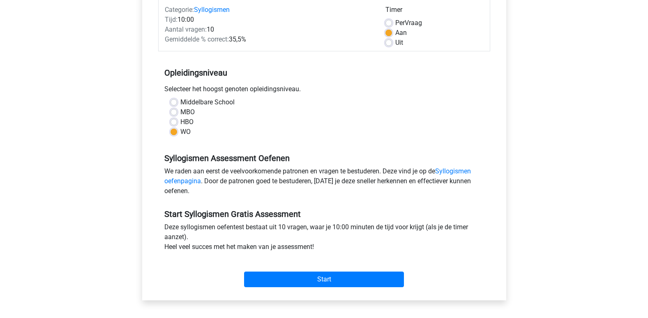
scroll to position [119, 0]
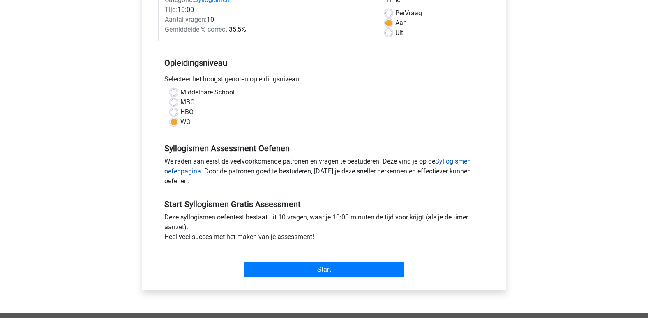
click at [450, 161] on link "Syllogismen oefenpagina" at bounding box center [317, 166] width 307 height 18
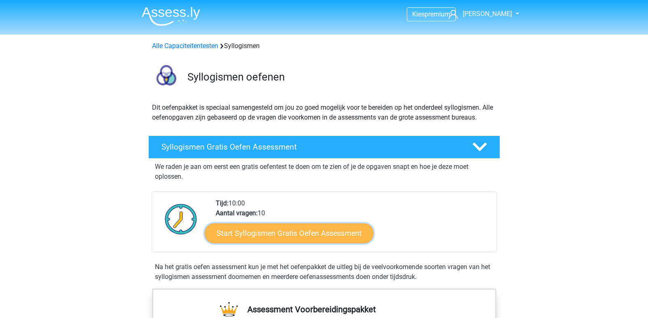
click at [302, 229] on link "Start Syllogismen Gratis Oefen Assessment" at bounding box center [289, 233] width 169 height 20
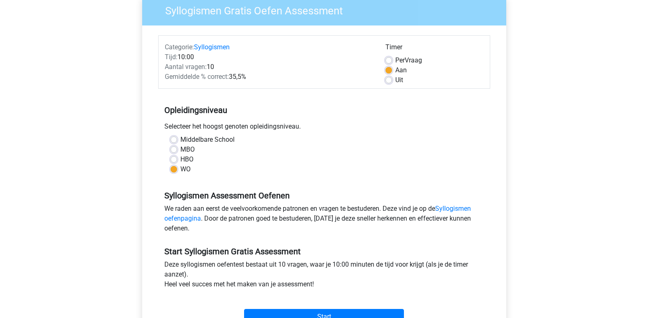
scroll to position [129, 0]
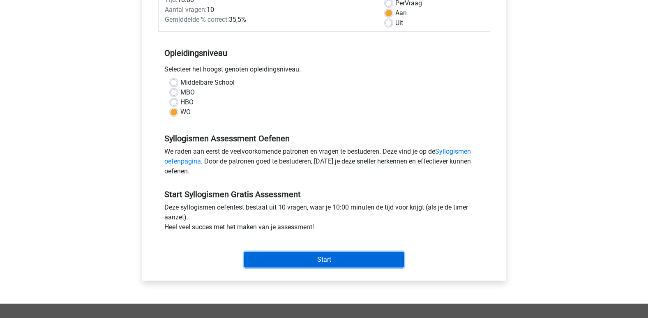
click at [324, 259] on input "Start" at bounding box center [324, 260] width 160 height 16
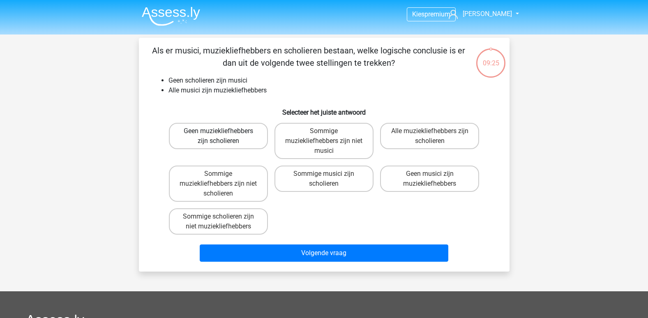
click at [207, 136] on label "Geen muziekliefhebbers zijn scholieren" at bounding box center [218, 136] width 99 height 26
click at [218, 136] on input "Geen muziekliefhebbers zijn scholieren" at bounding box center [220, 133] width 5 height 5
radio input "true"
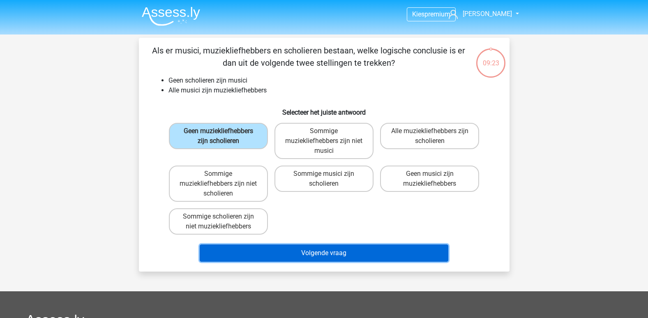
click at [325, 251] on button "Volgende vraag" at bounding box center [324, 253] width 249 height 17
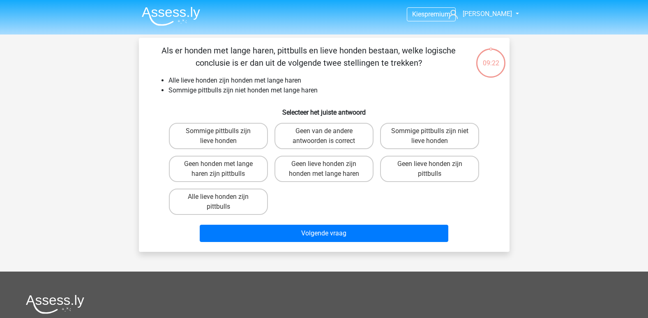
scroll to position [38, 0]
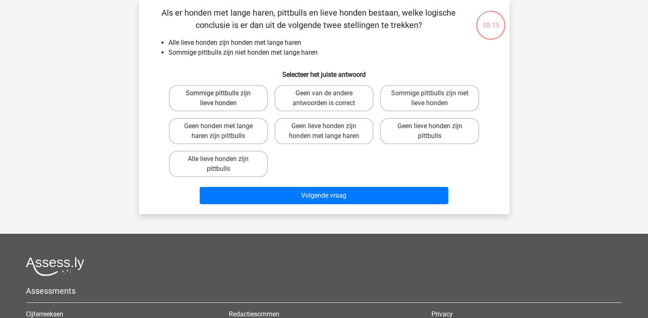
click at [233, 98] on label "Sommige pittbulls zijn lieve honden" at bounding box center [218, 98] width 99 height 26
click at [224, 98] on input "Sommige pittbulls zijn lieve honden" at bounding box center [220, 95] width 5 height 5
radio input "true"
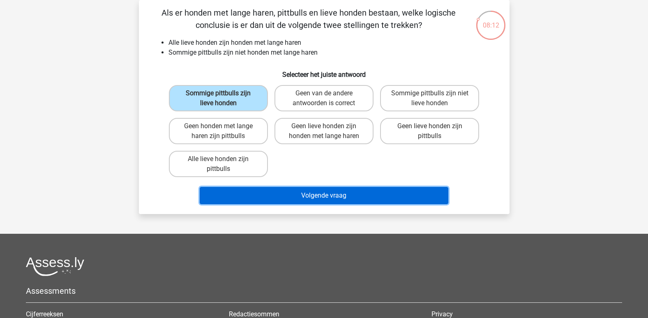
click at [332, 196] on button "Volgende vraag" at bounding box center [324, 195] width 249 height 17
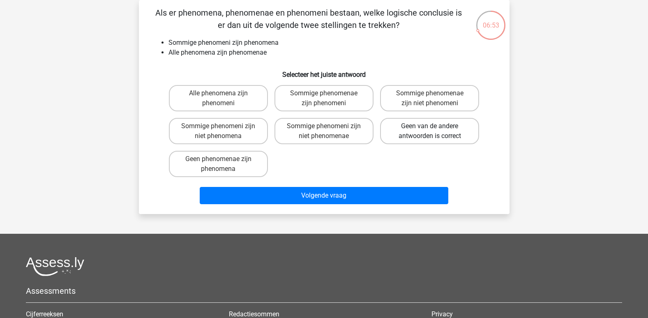
click at [436, 125] on label "Geen van de andere antwoorden is correct" at bounding box center [429, 131] width 99 height 26
click at [435, 126] on input "Geen van de andere antwoorden is correct" at bounding box center [432, 128] width 5 height 5
radio input "true"
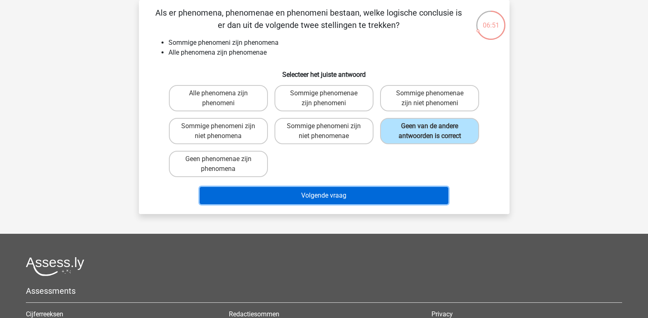
click at [313, 194] on button "Volgende vraag" at bounding box center [324, 195] width 249 height 17
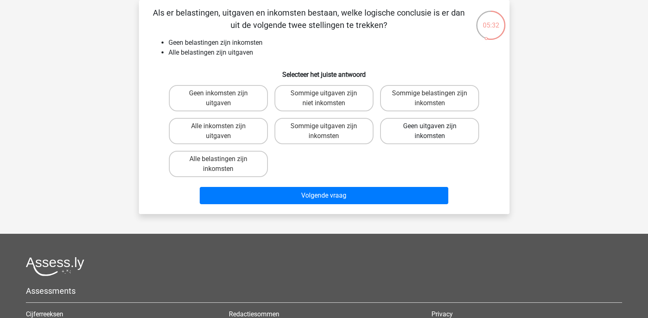
click at [411, 128] on label "Geen uitgaven zijn inkomsten" at bounding box center [429, 131] width 99 height 26
click at [430, 128] on input "Geen uitgaven zijn inkomsten" at bounding box center [432, 128] width 5 height 5
radio input "true"
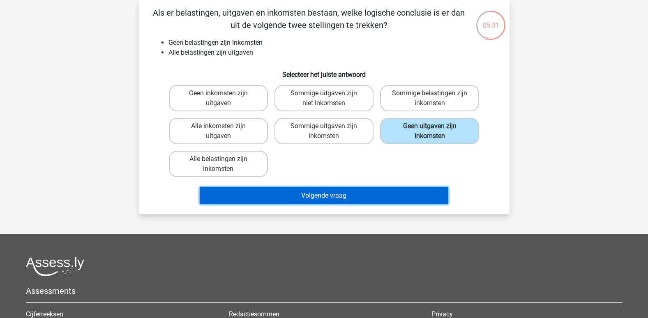
click at [344, 191] on button "Volgende vraag" at bounding box center [324, 195] width 249 height 17
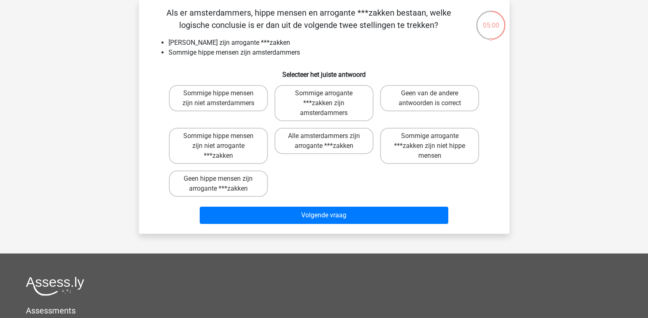
click at [323, 178] on div "Sommige hippe mensen zijn niet amsterdammers Sommige arrogante ***zakken zijn a…" at bounding box center [324, 141] width 317 height 118
click at [428, 102] on label "Geen van de andere antwoorden is correct" at bounding box center [429, 98] width 99 height 26
click at [430, 99] on input "Geen van de andere antwoorden is correct" at bounding box center [432, 95] width 5 height 5
radio input "true"
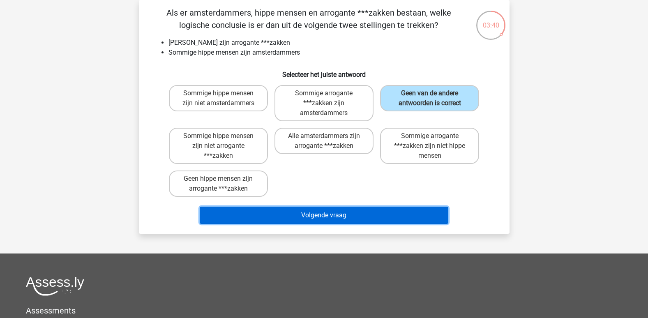
click at [321, 215] on button "Volgende vraag" at bounding box center [324, 215] width 249 height 17
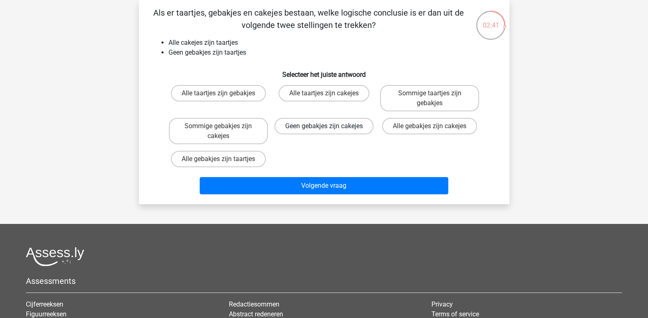
click at [330, 132] on label "Geen gebakjes zijn cakejes" at bounding box center [324, 126] width 99 height 16
click at [329, 132] on input "Geen gebakjes zijn cakejes" at bounding box center [326, 128] width 5 height 5
radio input "true"
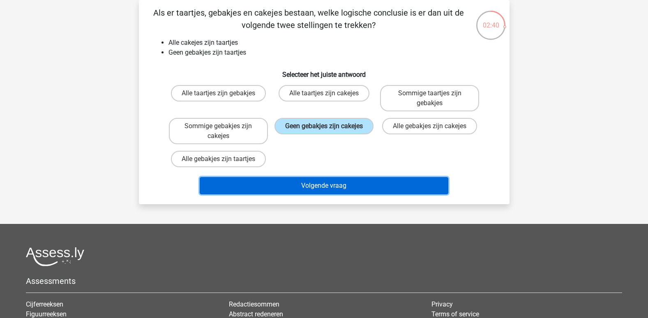
click at [324, 185] on button "Volgende vraag" at bounding box center [324, 185] width 249 height 17
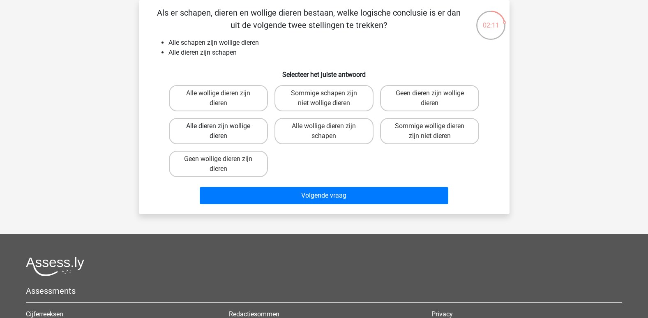
click at [218, 130] on label "Alle dieren zijn wollige dieren" at bounding box center [218, 131] width 99 height 26
click at [218, 130] on input "Alle dieren zijn wollige dieren" at bounding box center [220, 128] width 5 height 5
radio input "true"
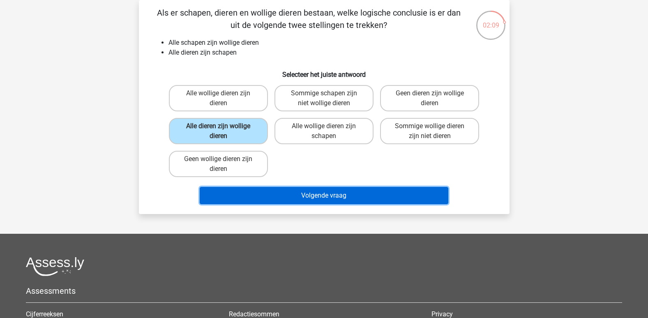
click at [309, 194] on button "Volgende vraag" at bounding box center [324, 195] width 249 height 17
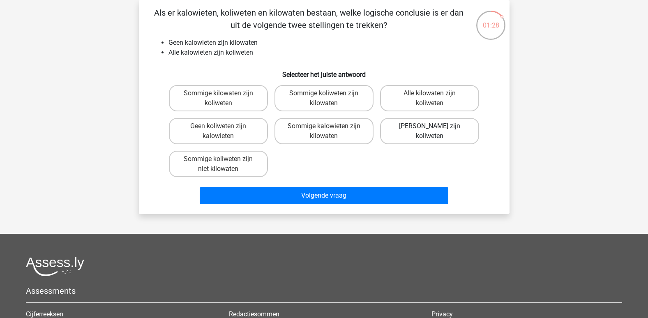
click at [432, 137] on label "Geen kilowaten zijn koliweten" at bounding box center [429, 131] width 99 height 26
click at [432, 132] on input "Geen kilowaten zijn koliweten" at bounding box center [432, 128] width 5 height 5
radio input "true"
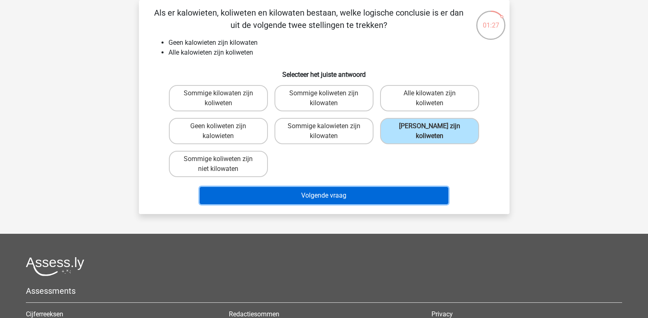
click at [341, 196] on button "Volgende vraag" at bounding box center [324, 195] width 249 height 17
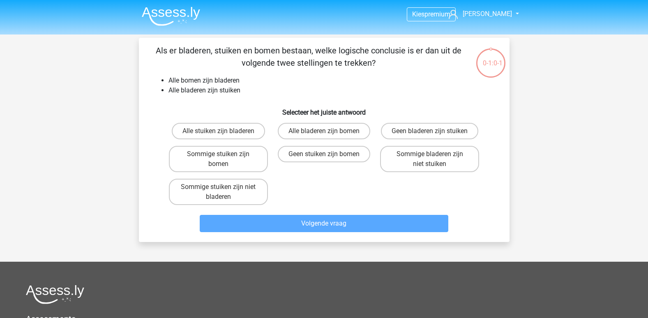
scroll to position [38, 0]
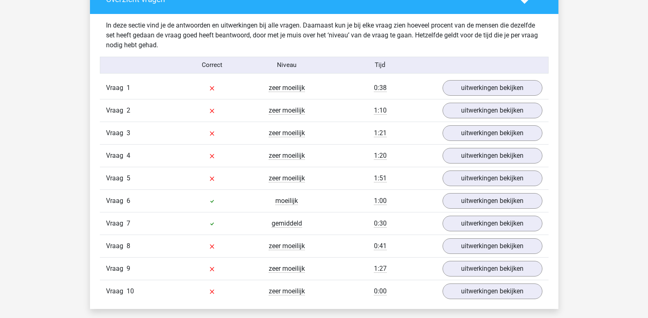
scroll to position [643, 0]
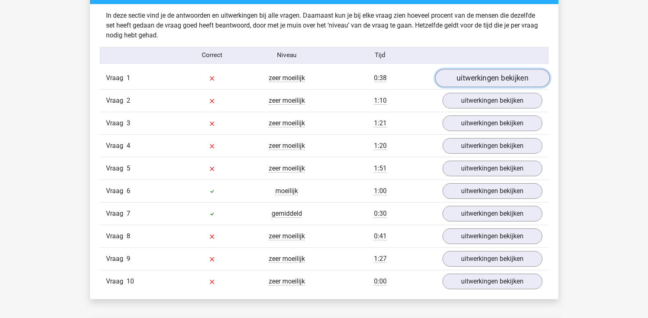
click at [478, 77] on link "uitwerkingen bekijken" at bounding box center [492, 78] width 115 height 18
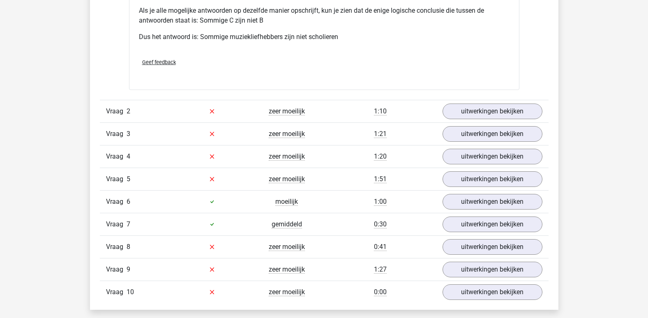
scroll to position [982, 0]
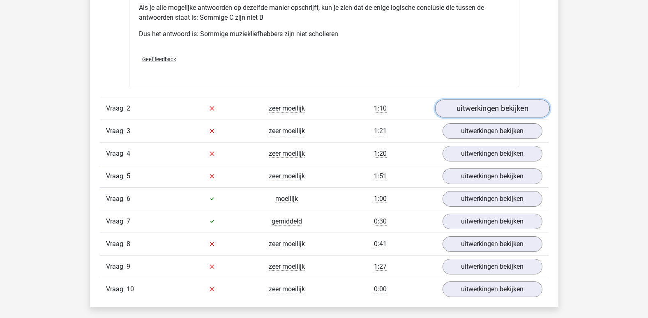
click at [485, 110] on link "uitwerkingen bekijken" at bounding box center [492, 109] width 115 height 18
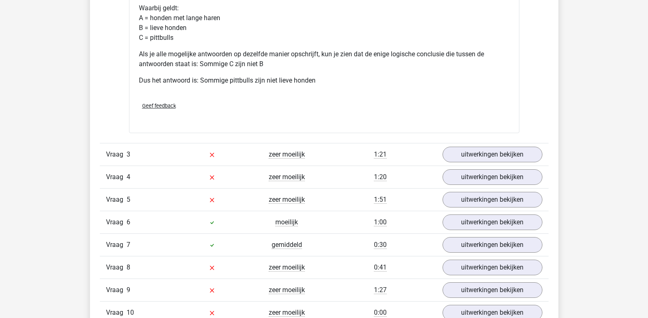
scroll to position [1375, 0]
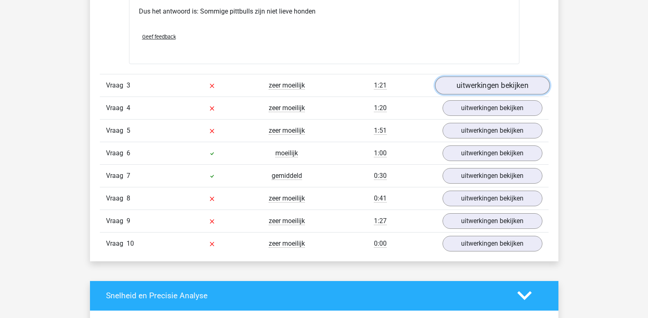
click at [491, 83] on link "uitwerkingen bekijken" at bounding box center [492, 85] width 115 height 18
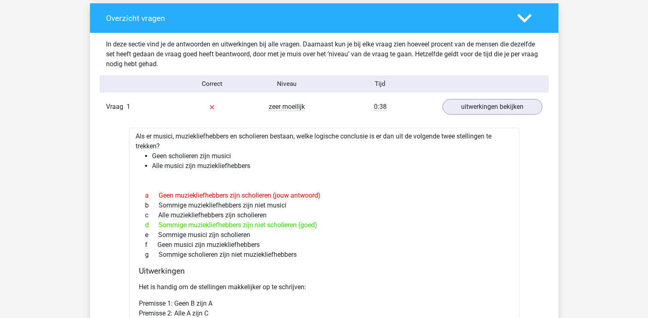
scroll to position [602, 0]
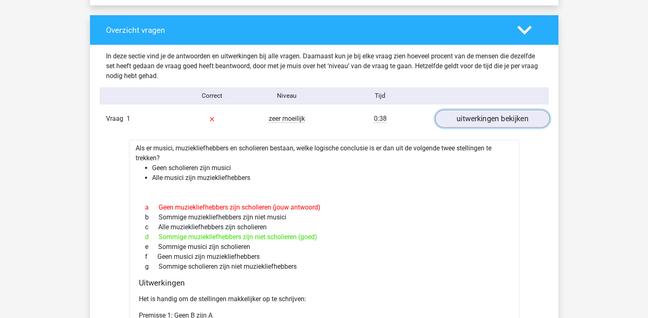
click at [496, 116] on link "uitwerkingen bekijken" at bounding box center [492, 119] width 115 height 18
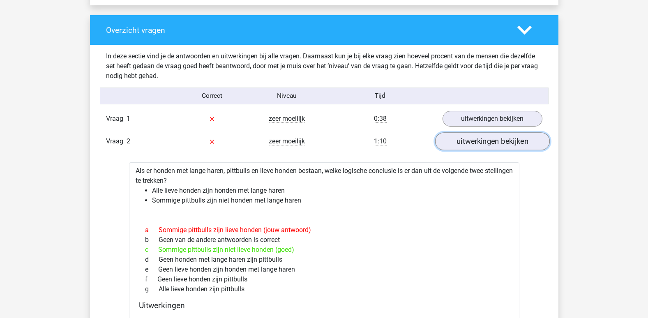
click at [487, 139] on link "uitwerkingen bekijken" at bounding box center [492, 141] width 115 height 18
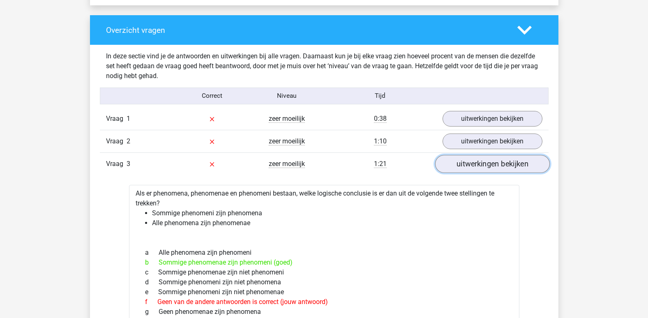
click at [492, 163] on link "uitwerkingen bekijken" at bounding box center [492, 164] width 115 height 18
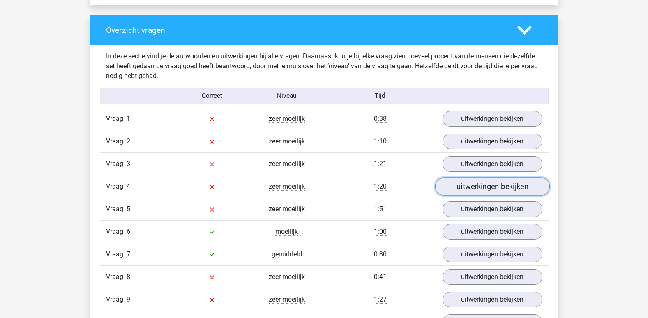
click at [474, 187] on link "uitwerkingen bekijken" at bounding box center [492, 187] width 115 height 18
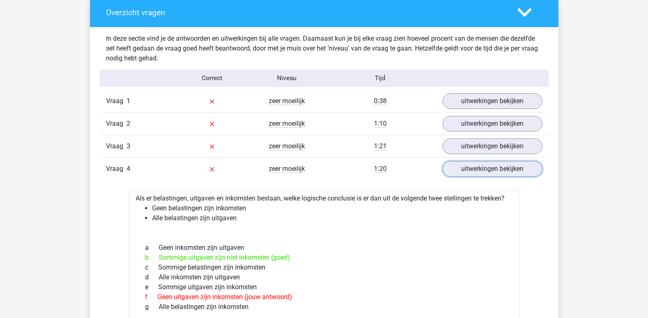
scroll to position [617, 0]
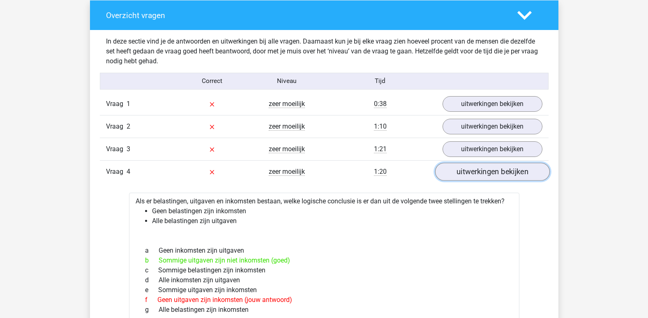
click at [516, 172] on link "uitwerkingen bekijken" at bounding box center [492, 172] width 115 height 18
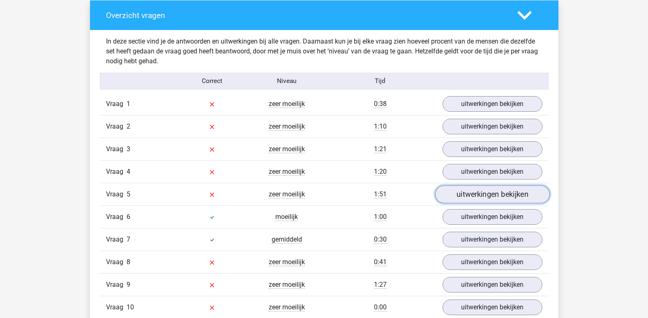
click at [481, 195] on link "uitwerkingen bekijken" at bounding box center [492, 194] width 115 height 18
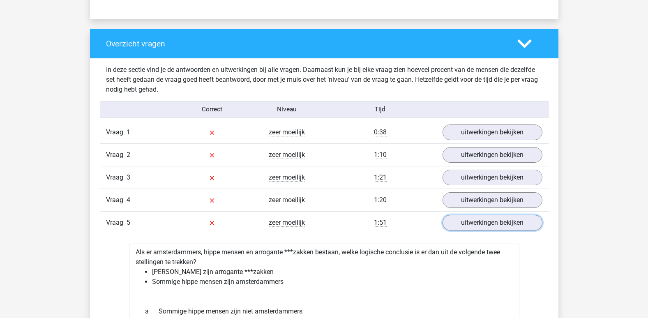
scroll to position [576, 0]
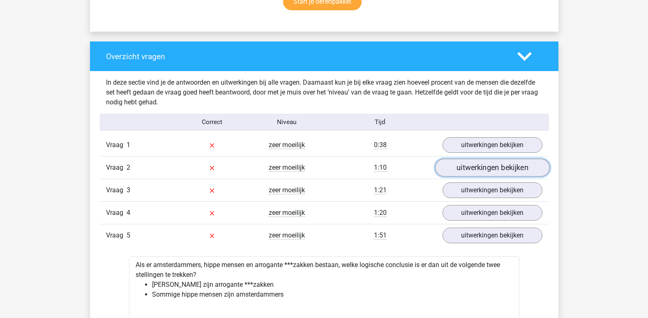
click at [511, 167] on link "uitwerkingen bekijken" at bounding box center [492, 168] width 115 height 18
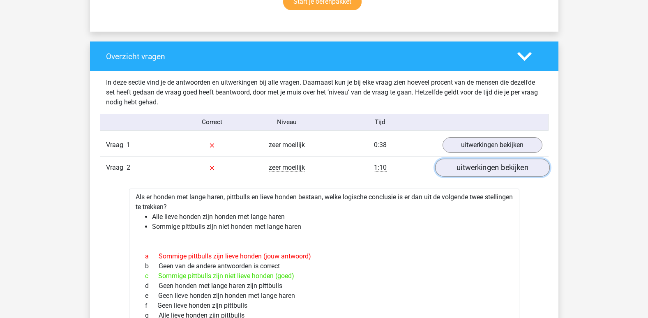
click at [511, 167] on link "uitwerkingen bekijken" at bounding box center [492, 168] width 115 height 18
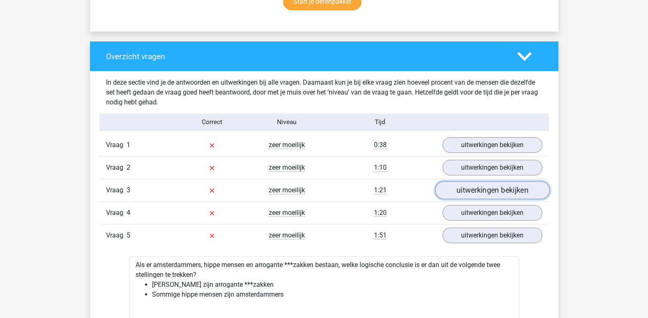
click at [500, 192] on link "uitwerkingen bekijken" at bounding box center [492, 190] width 115 height 18
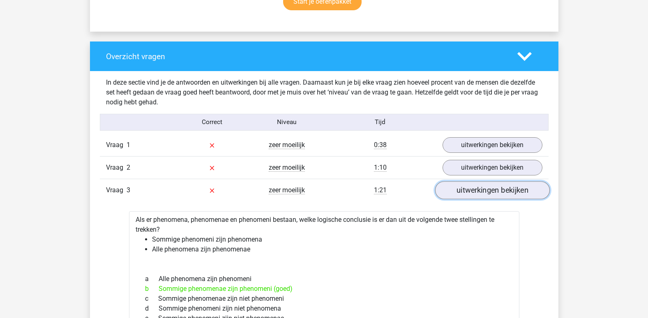
click at [500, 192] on link "uitwerkingen bekijken" at bounding box center [492, 190] width 115 height 18
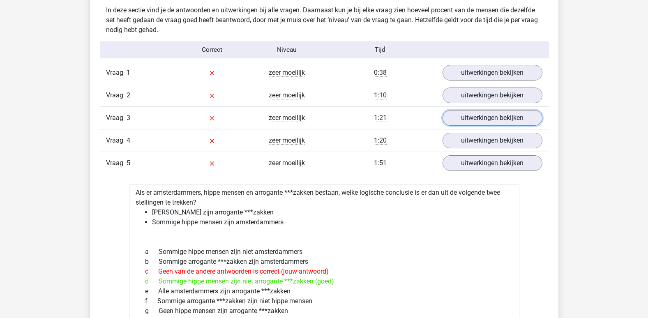
scroll to position [651, 0]
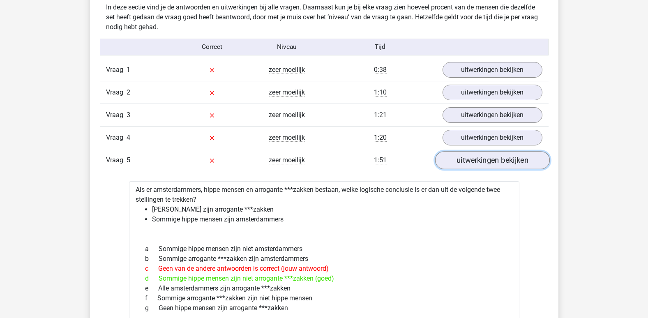
click at [486, 163] on link "uitwerkingen bekijken" at bounding box center [492, 160] width 115 height 18
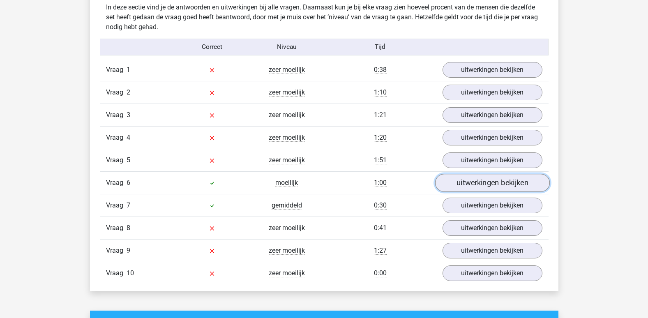
click at [488, 183] on link "uitwerkingen bekijken" at bounding box center [492, 183] width 115 height 18
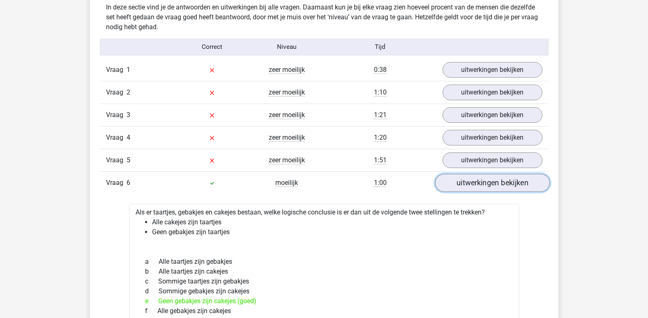
click at [488, 181] on link "uitwerkingen bekijken" at bounding box center [492, 183] width 115 height 18
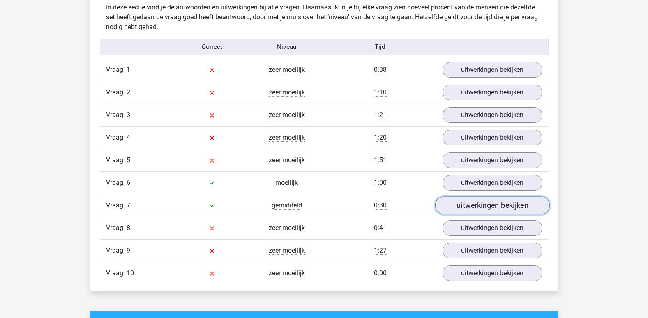
click at [490, 207] on link "uitwerkingen bekijken" at bounding box center [492, 206] width 115 height 18
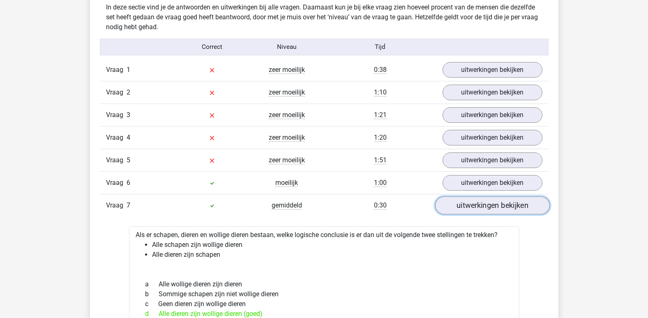
click at [490, 206] on link "uitwerkingen bekijken" at bounding box center [492, 206] width 115 height 18
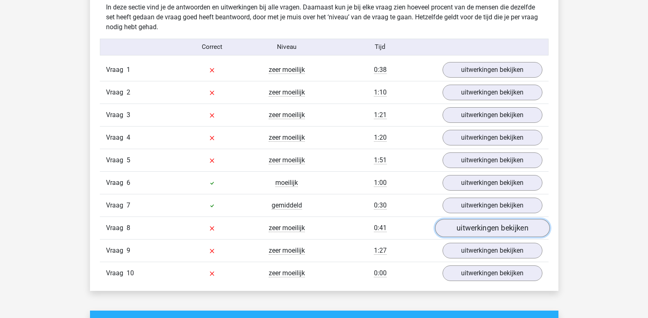
click at [488, 226] on link "uitwerkingen bekijken" at bounding box center [492, 228] width 115 height 18
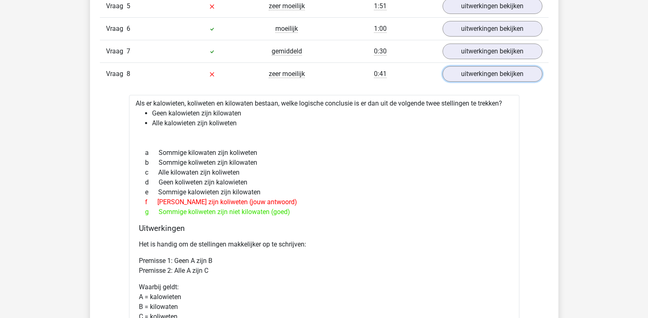
scroll to position [793, 0]
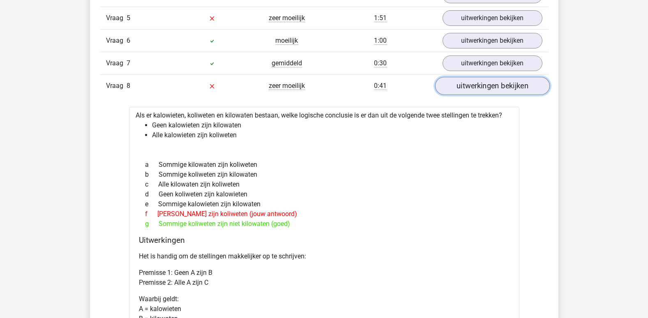
click at [466, 88] on link "uitwerkingen bekijken" at bounding box center [492, 86] width 115 height 18
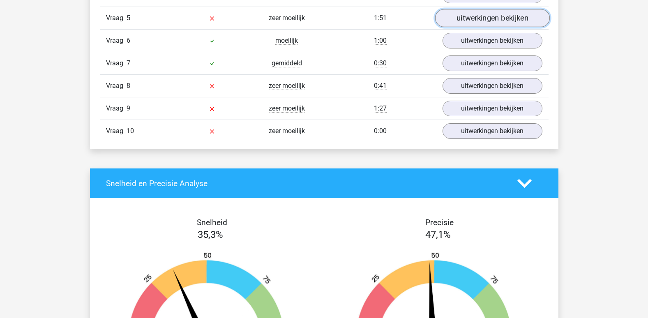
click at [484, 14] on link "uitwerkingen bekijken" at bounding box center [492, 18] width 115 height 18
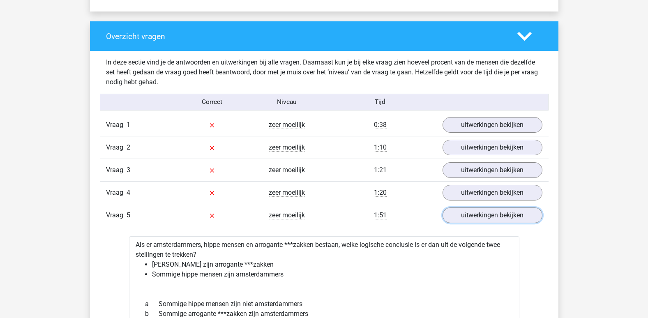
scroll to position [590, 0]
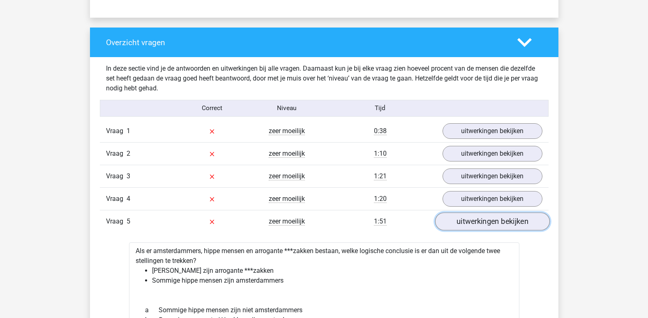
click at [477, 220] on link "uitwerkingen bekijken" at bounding box center [492, 222] width 115 height 18
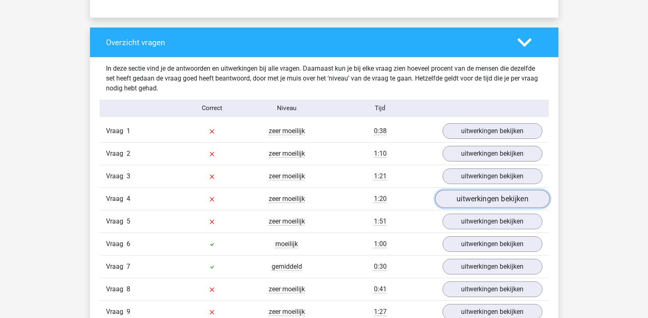
click at [479, 195] on link "uitwerkingen bekijken" at bounding box center [492, 199] width 115 height 18
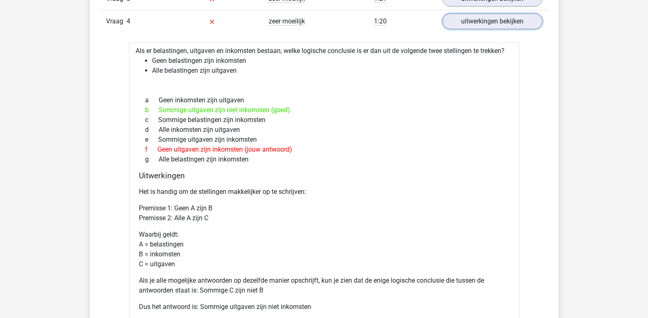
scroll to position [761, 0]
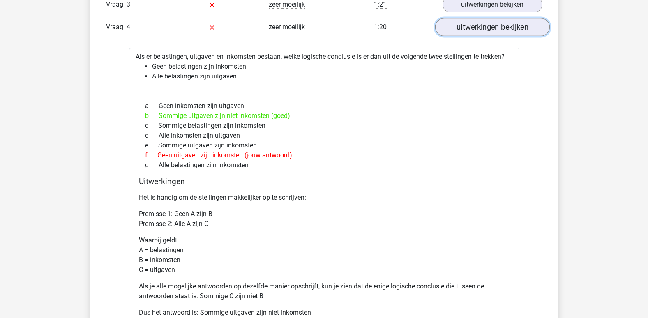
click at [483, 27] on link "uitwerkingen bekijken" at bounding box center [492, 27] width 115 height 18
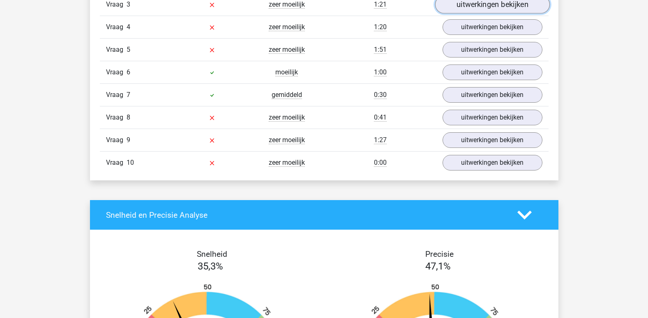
click at [484, 5] on link "uitwerkingen bekijken" at bounding box center [492, 4] width 115 height 18
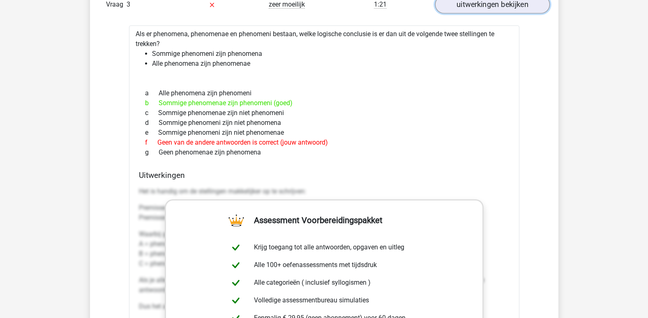
click at [495, 4] on link "uitwerkingen bekijken" at bounding box center [492, 4] width 115 height 18
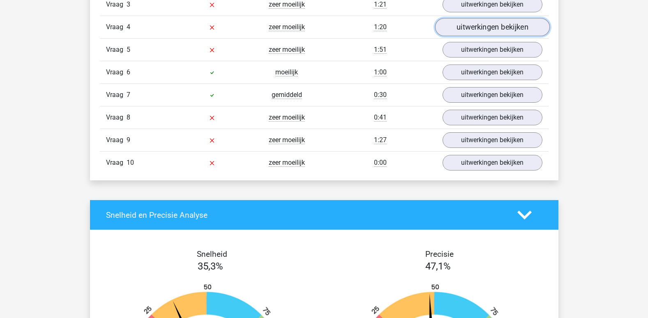
click at [479, 27] on link "uitwerkingen bekijken" at bounding box center [492, 27] width 115 height 18
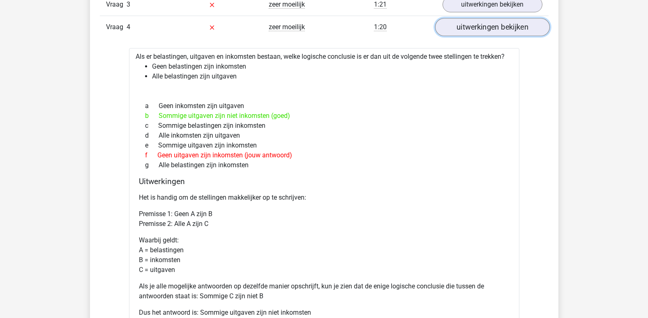
click at [491, 22] on link "uitwerkingen bekijken" at bounding box center [492, 27] width 115 height 18
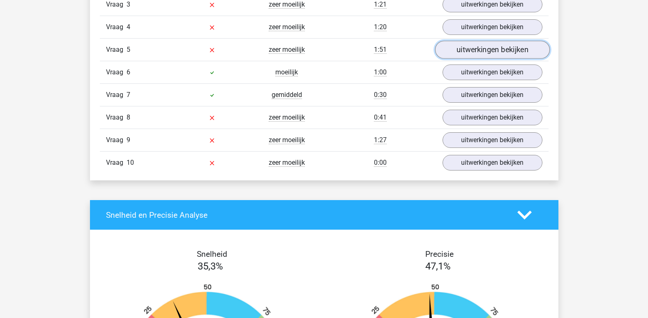
click at [486, 47] on link "uitwerkingen bekijken" at bounding box center [492, 50] width 115 height 18
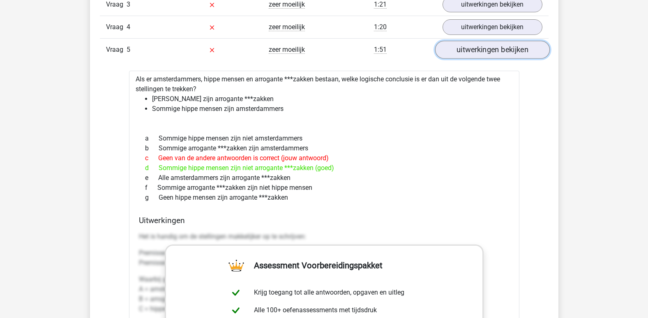
click at [485, 47] on link "uitwerkingen bekijken" at bounding box center [492, 50] width 115 height 18
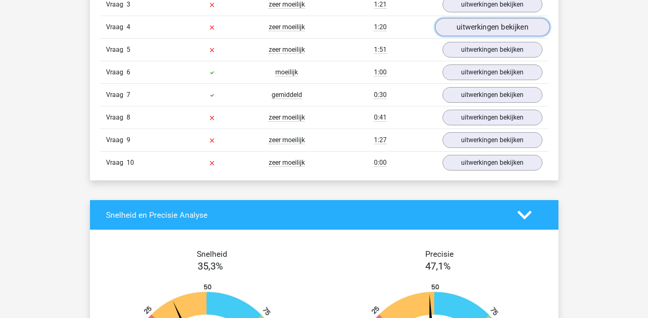
click at [485, 31] on link "uitwerkingen bekijken" at bounding box center [492, 27] width 115 height 18
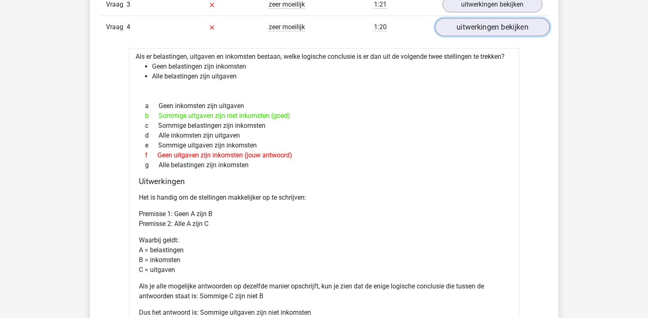
drag, startPoint x: 485, startPoint y: 31, endPoint x: 465, endPoint y: 23, distance: 21.9
click at [465, 23] on link "uitwerkingen bekijken" at bounding box center [492, 27] width 115 height 18
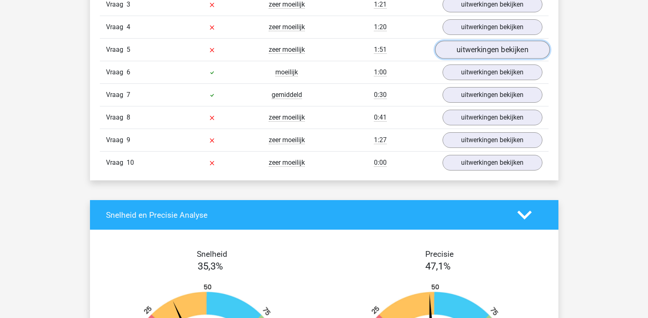
click at [472, 47] on link "uitwerkingen bekijken" at bounding box center [492, 50] width 115 height 18
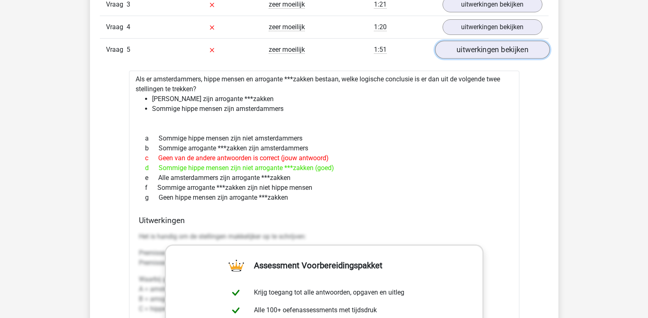
click at [472, 47] on link "uitwerkingen bekijken" at bounding box center [492, 50] width 115 height 18
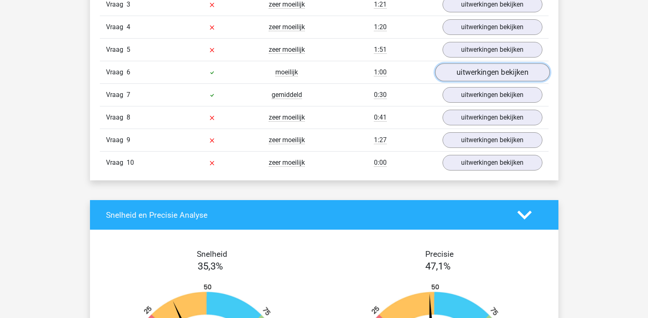
click at [477, 72] on link "uitwerkingen bekijken" at bounding box center [492, 72] width 115 height 18
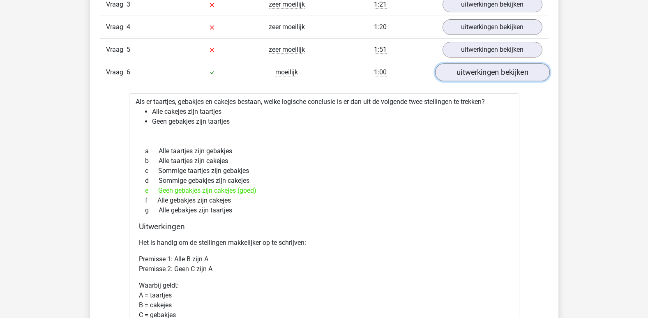
click at [477, 72] on link "uitwerkingen bekijken" at bounding box center [492, 72] width 115 height 18
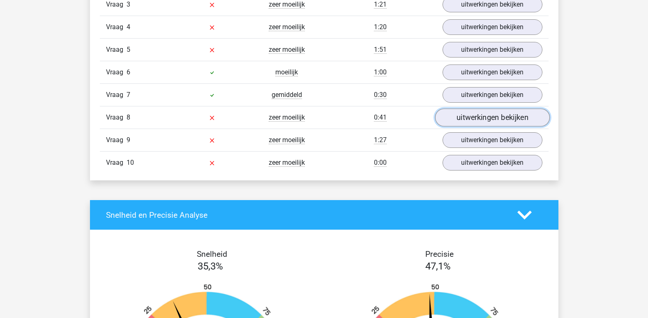
click at [483, 117] on link "uitwerkingen bekijken" at bounding box center [492, 118] width 115 height 18
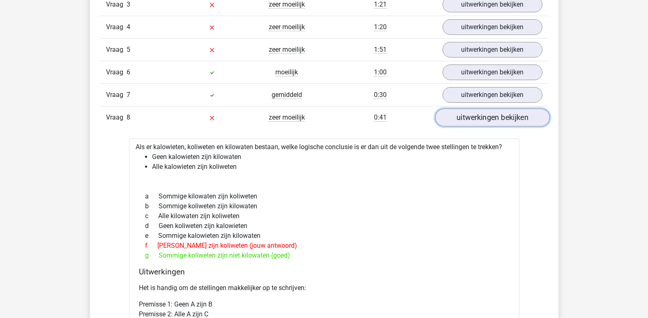
click at [483, 117] on link "uitwerkingen bekijken" at bounding box center [492, 118] width 115 height 18
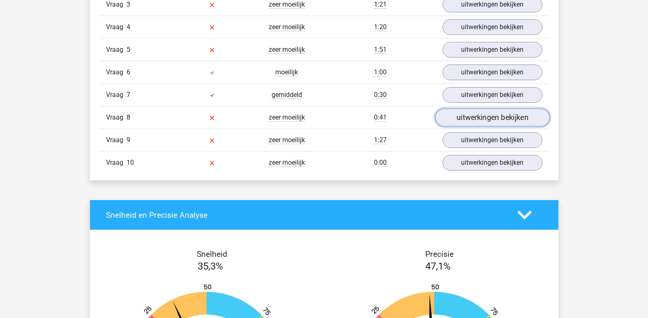
click at [483, 117] on link "uitwerkingen bekijken" at bounding box center [492, 118] width 115 height 18
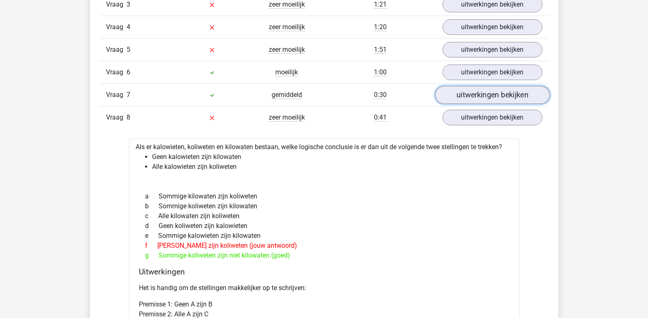
click at [484, 94] on link "uitwerkingen bekijken" at bounding box center [492, 95] width 115 height 18
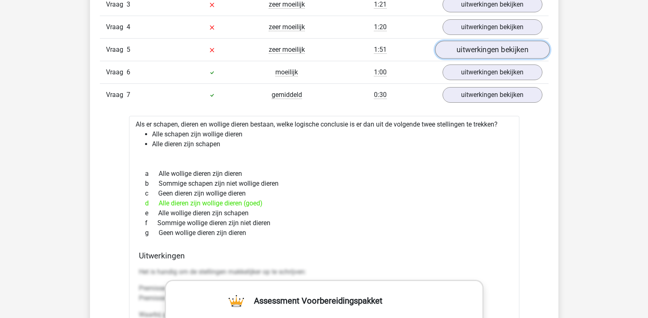
click at [475, 47] on link "uitwerkingen bekijken" at bounding box center [492, 50] width 115 height 18
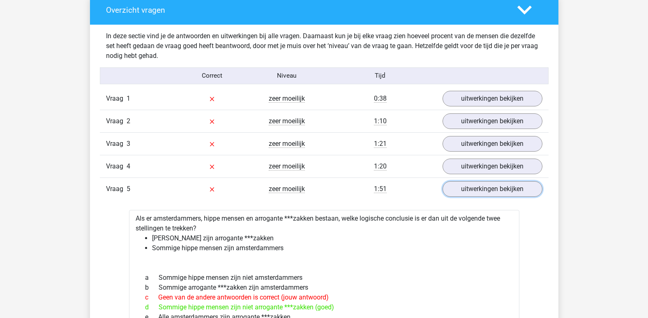
scroll to position [635, 0]
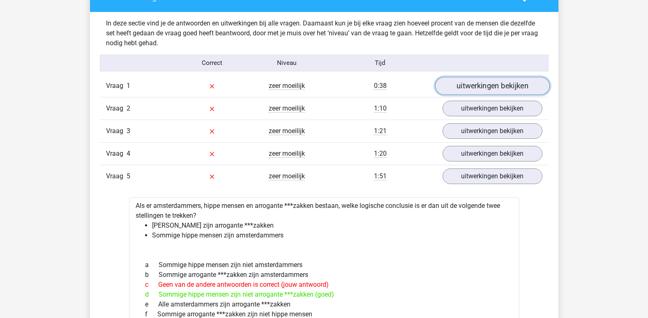
click at [491, 87] on link "uitwerkingen bekijken" at bounding box center [492, 86] width 115 height 18
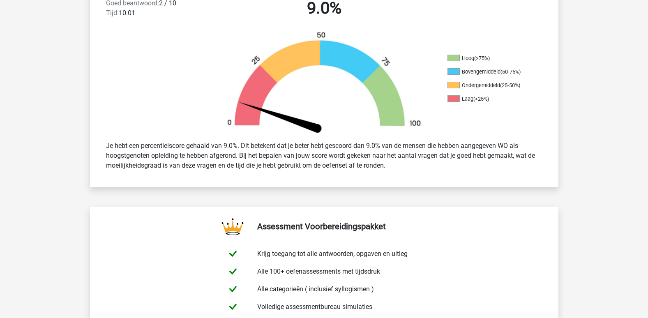
scroll to position [0, 0]
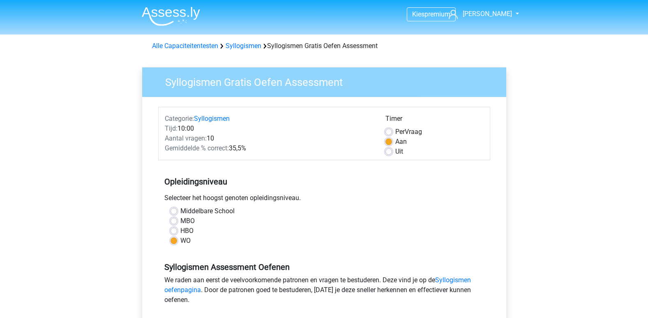
click at [202, 40] on div "Alle Capaciteitentesten Syllogismen Syllogismen Gratis Oefen Assessment" at bounding box center [324, 44] width 391 height 13
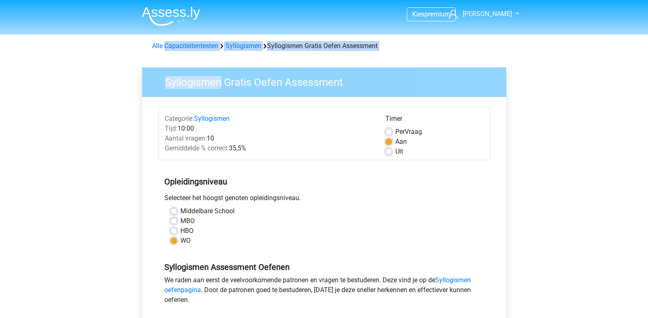
drag, startPoint x: 202, startPoint y: 40, endPoint x: 201, endPoint y: 56, distance: 15.2
drag, startPoint x: 201, startPoint y: 56, endPoint x: 194, endPoint y: 46, distance: 12.0
click at [194, 46] on link "Alle Capaciteitentesten" at bounding box center [185, 46] width 66 height 8
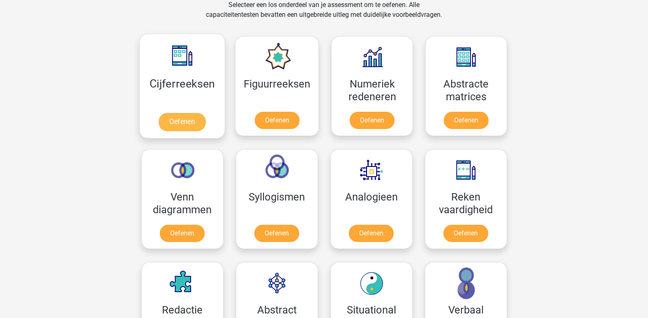
scroll to position [349, 0]
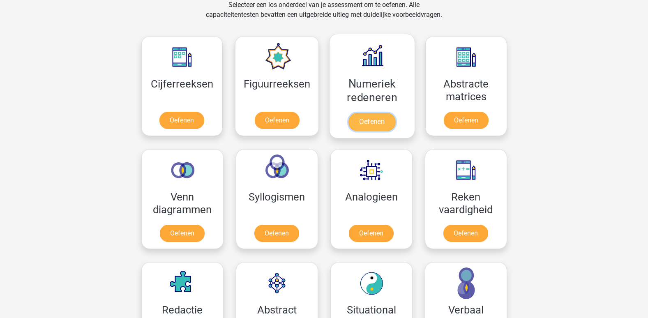
click at [363, 113] on link "Oefenen" at bounding box center [372, 122] width 47 height 18
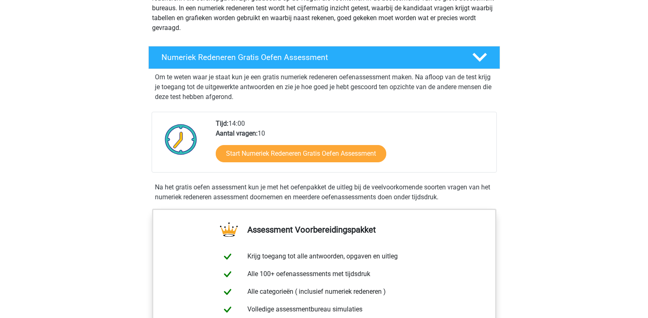
scroll to position [134, 0]
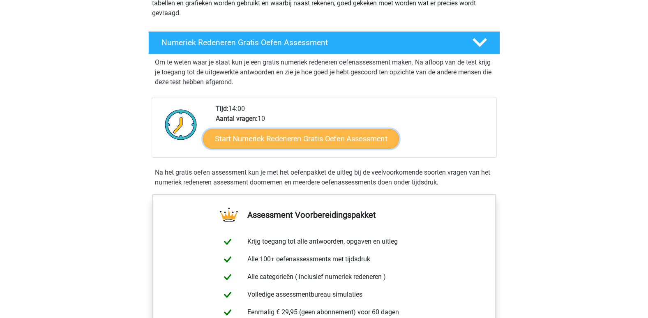
click at [322, 138] on link "Start Numeriek Redeneren Gratis Oefen Assessment" at bounding box center [301, 139] width 196 height 20
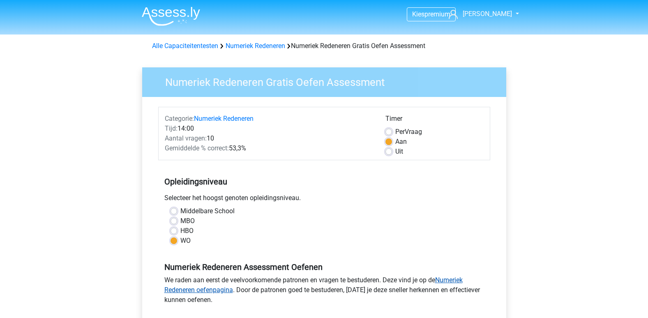
click at [454, 280] on link "Numeriek Redeneren oefenpagina" at bounding box center [313, 285] width 299 height 18
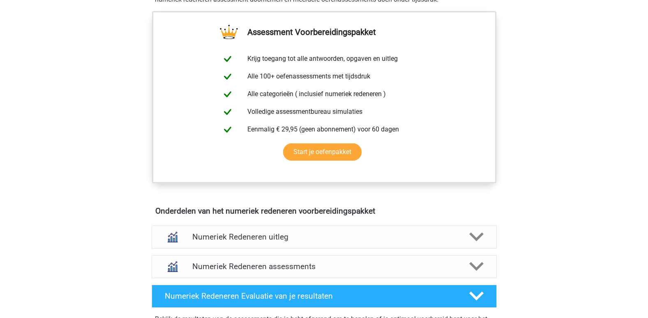
scroll to position [319, 0]
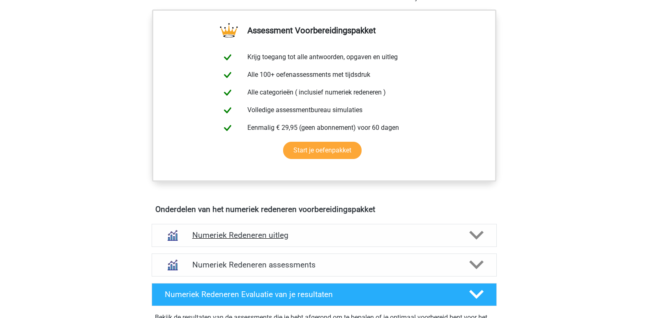
click at [268, 236] on h4 "Numeriek Redeneren uitleg" at bounding box center [324, 235] width 264 height 9
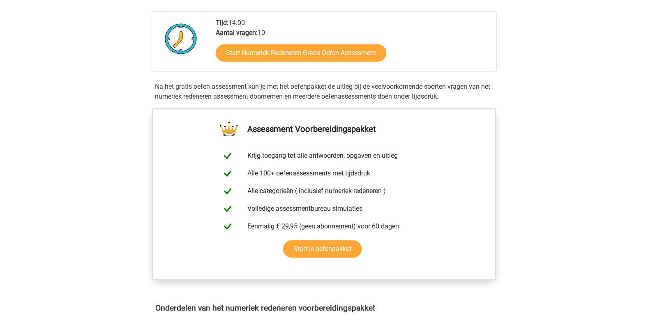
scroll to position [214, 0]
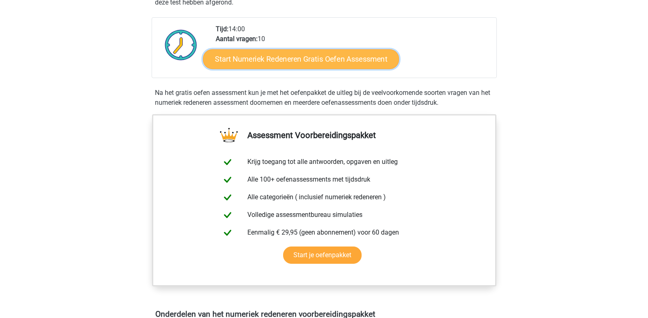
click at [291, 54] on link "Start Numeriek Redeneren Gratis Oefen Assessment" at bounding box center [301, 59] width 196 height 20
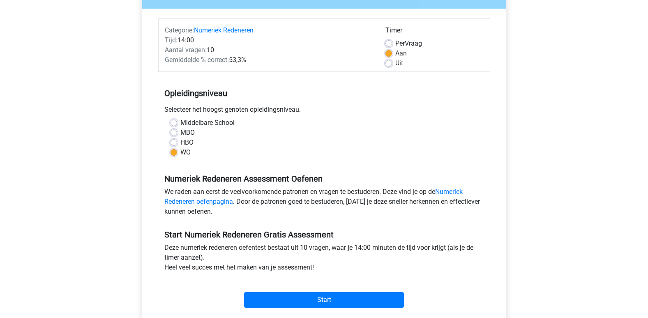
scroll to position [115, 0]
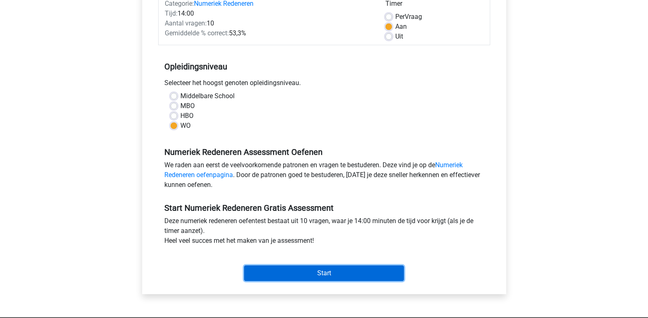
click at [322, 272] on input "Start" at bounding box center [324, 274] width 160 height 16
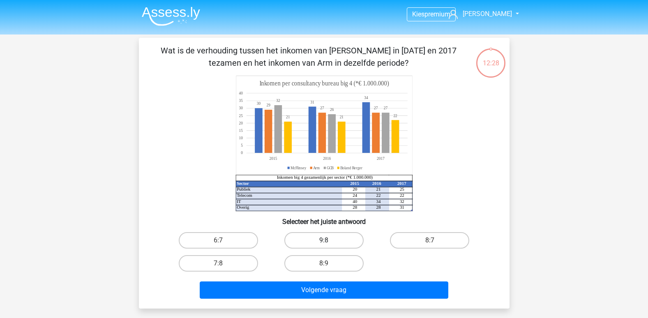
click at [329, 236] on label "9:8" at bounding box center [324, 240] width 79 height 16
click at [329, 241] on input "9:8" at bounding box center [326, 243] width 5 height 5
radio input "true"
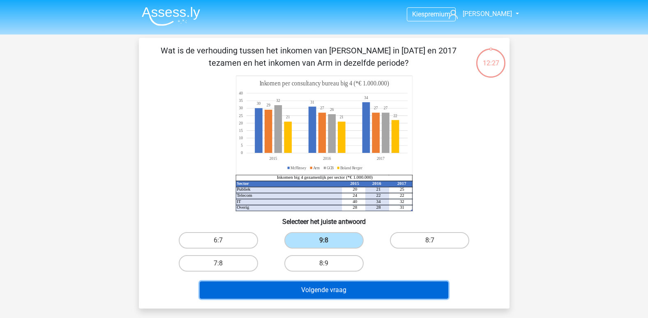
click at [320, 287] on button "Volgende vraag" at bounding box center [324, 290] width 249 height 17
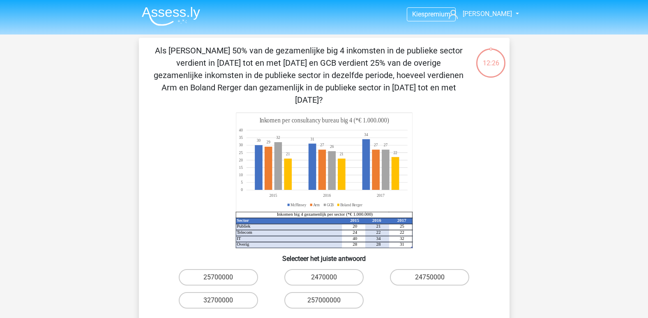
scroll to position [38, 0]
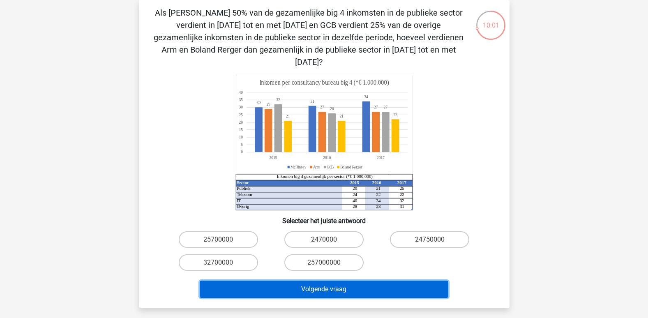
click at [319, 281] on button "Volgende vraag" at bounding box center [324, 289] width 249 height 17
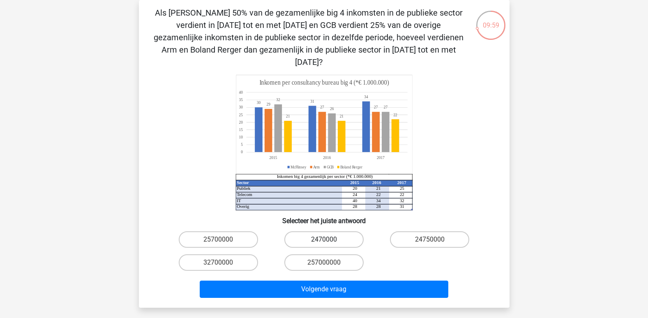
click at [315, 231] on label "2470000" at bounding box center [324, 239] width 79 height 16
click at [324, 240] on input "2470000" at bounding box center [326, 242] width 5 height 5
radio input "true"
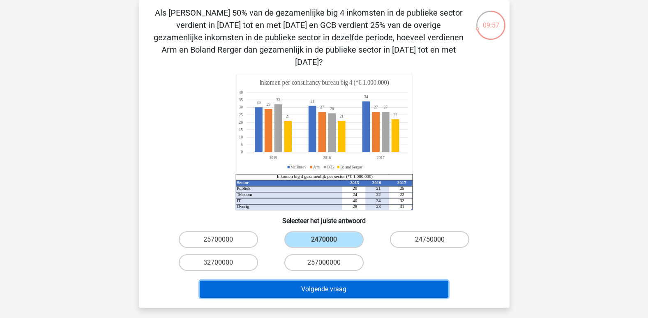
click at [324, 281] on button "Volgende vraag" at bounding box center [324, 289] width 249 height 17
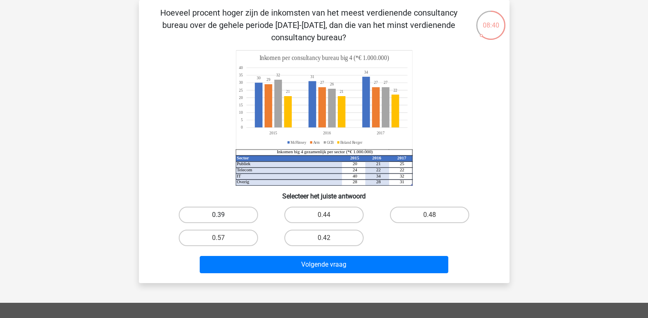
click at [226, 208] on label "0.39" at bounding box center [218, 215] width 79 height 16
click at [224, 215] on input "0.39" at bounding box center [220, 217] width 5 height 5
radio input "true"
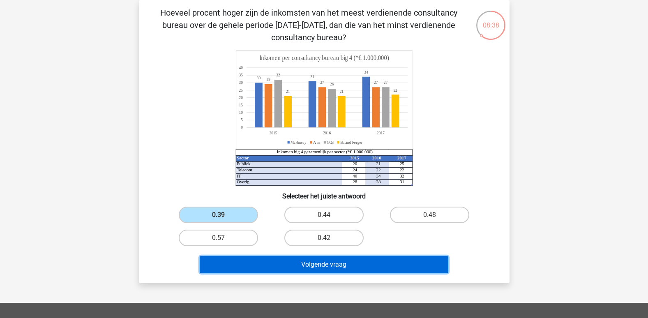
click at [329, 264] on button "Volgende vraag" at bounding box center [324, 264] width 249 height 17
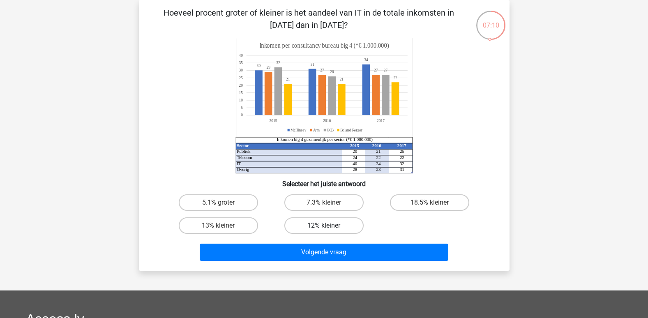
click at [325, 222] on label "12% kleiner" at bounding box center [324, 226] width 79 height 16
click at [325, 226] on input "12% kleiner" at bounding box center [326, 228] width 5 height 5
radio input "true"
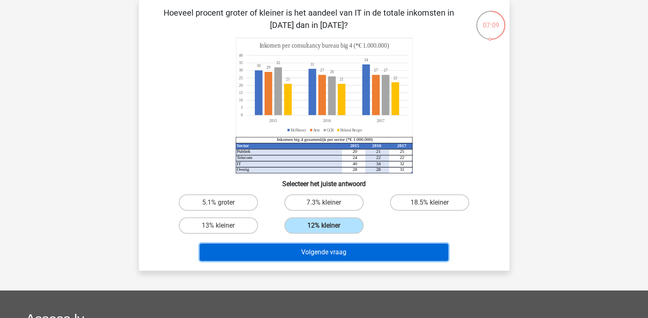
click at [328, 253] on button "Volgende vraag" at bounding box center [324, 252] width 249 height 17
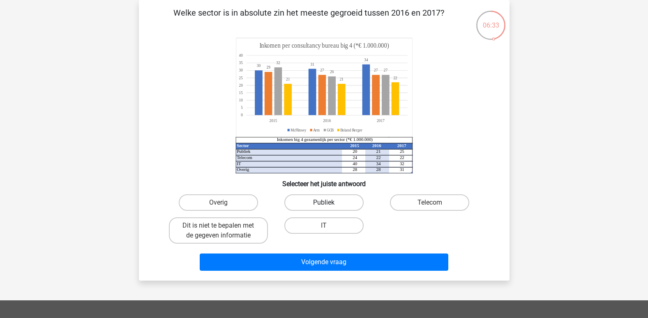
click at [329, 199] on label "Publiek" at bounding box center [324, 202] width 79 height 16
click at [329, 203] on input "Publiek" at bounding box center [326, 205] width 5 height 5
radio input "true"
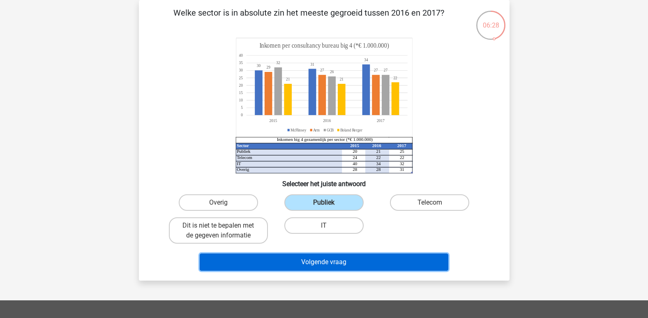
click at [331, 264] on button "Volgende vraag" at bounding box center [324, 262] width 249 height 17
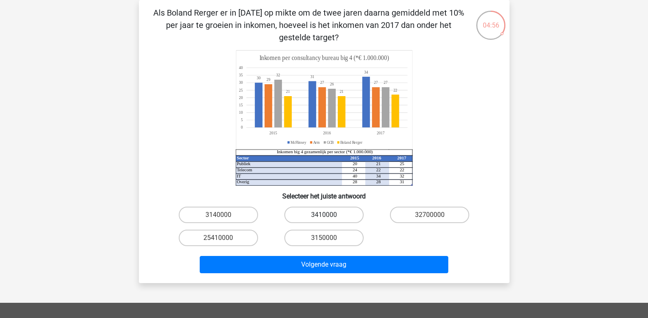
click at [321, 211] on label "3410000" at bounding box center [324, 215] width 79 height 16
click at [324, 215] on input "3410000" at bounding box center [326, 217] width 5 height 5
radio input "true"
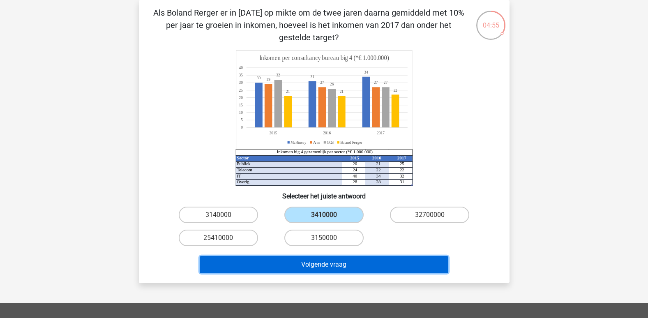
click at [351, 266] on button "Volgende vraag" at bounding box center [324, 264] width 249 height 17
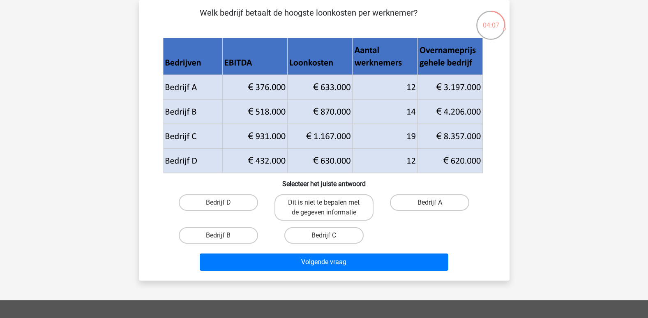
click at [382, 221] on div "Bedrijf A" at bounding box center [429, 207] width 99 height 26
click at [433, 199] on label "Bedrijf A" at bounding box center [429, 202] width 79 height 16
click at [433, 203] on input "Bedrijf A" at bounding box center [432, 205] width 5 height 5
radio input "true"
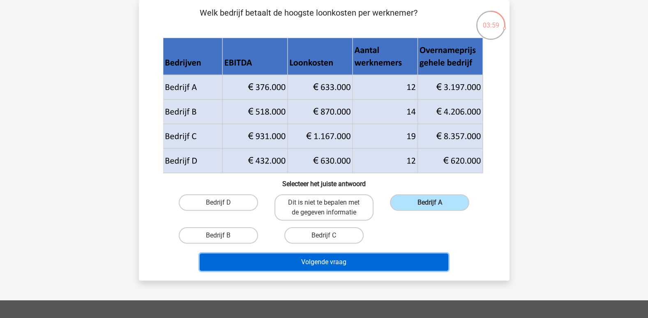
click at [324, 262] on button "Volgende vraag" at bounding box center [324, 262] width 249 height 17
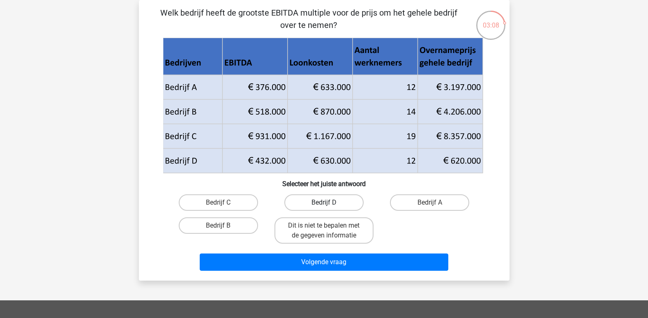
click at [323, 199] on label "Bedrijf D" at bounding box center [324, 202] width 79 height 16
click at [324, 203] on input "Bedrijf D" at bounding box center [326, 205] width 5 height 5
radio input "true"
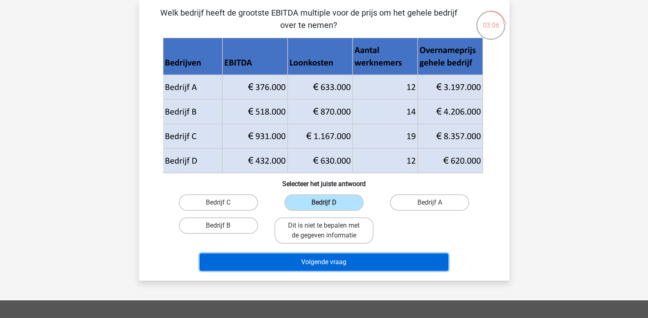
click at [313, 259] on button "Volgende vraag" at bounding box center [324, 262] width 249 height 17
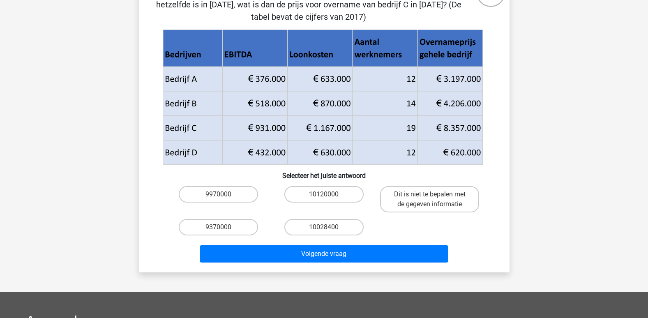
scroll to position [62, 0]
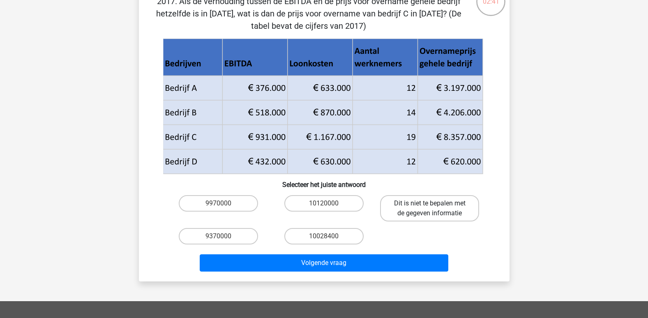
click at [429, 211] on label "Dit is niet te bepalen met de gegeven informatie" at bounding box center [429, 208] width 99 height 26
click at [430, 209] on input "Dit is niet te bepalen met de gegeven informatie" at bounding box center [432, 206] width 5 height 5
radio input "true"
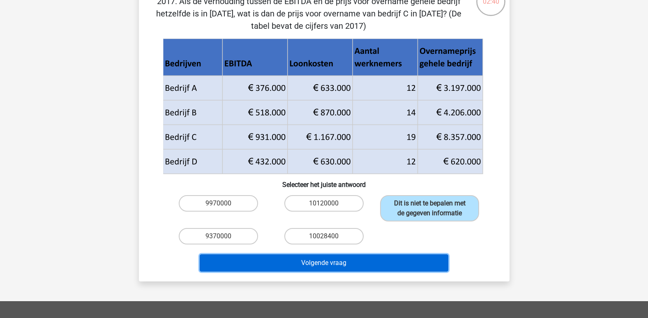
click at [323, 265] on button "Volgende vraag" at bounding box center [324, 263] width 249 height 17
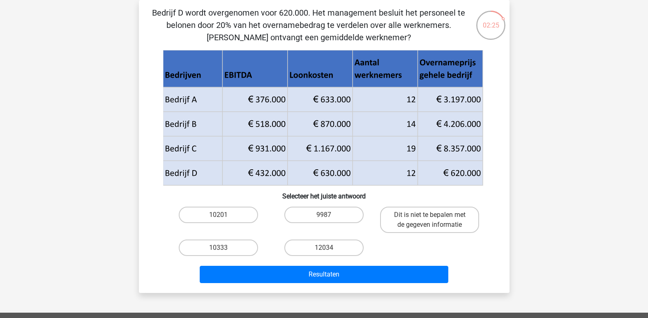
scroll to position [100, 0]
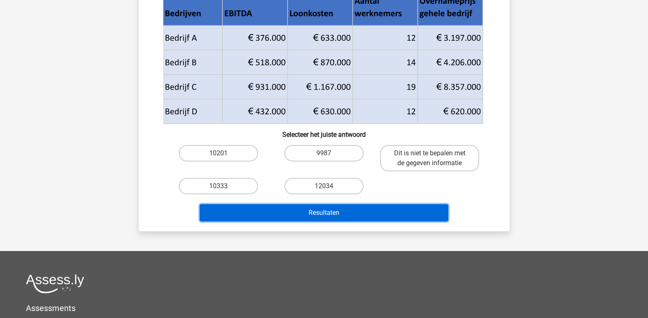
click at [318, 211] on button "Resultaten" at bounding box center [324, 212] width 249 height 17
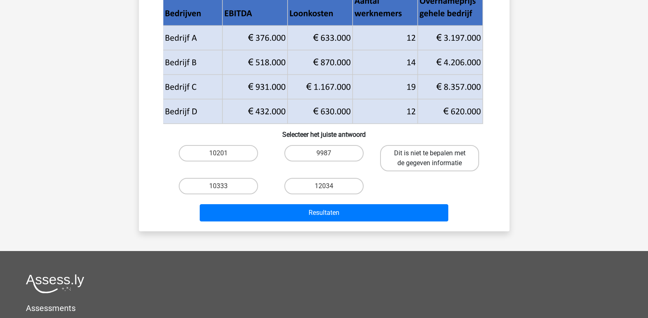
click at [412, 153] on label "Dit is niet te bepalen met de gegeven informatie" at bounding box center [429, 158] width 99 height 26
click at [430, 153] on input "Dit is niet te bepalen met de gegeven informatie" at bounding box center [432, 155] width 5 height 5
radio input "true"
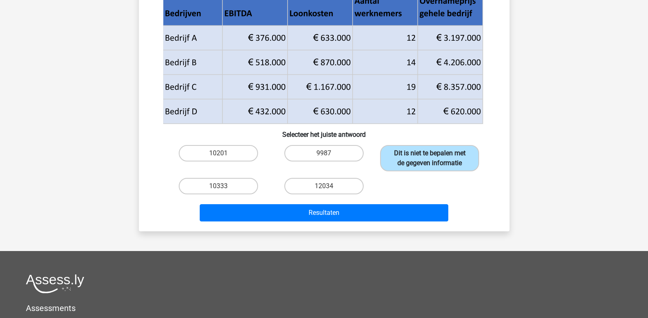
click at [412, 155] on label "Dit is niet te bepalen met de gegeven informatie" at bounding box center [429, 158] width 99 height 26
click at [430, 155] on input "Dit is niet te bepalen met de gegeven informatie" at bounding box center [432, 155] width 5 height 5
click at [412, 155] on label "Dit is niet te bepalen met de gegeven informatie" at bounding box center [429, 158] width 99 height 26
click at [430, 155] on input "Dit is niet te bepalen met de gegeven informatie" at bounding box center [432, 155] width 5 height 5
click at [412, 155] on label "Dit is niet te bepalen met de gegeven informatie" at bounding box center [429, 158] width 99 height 26
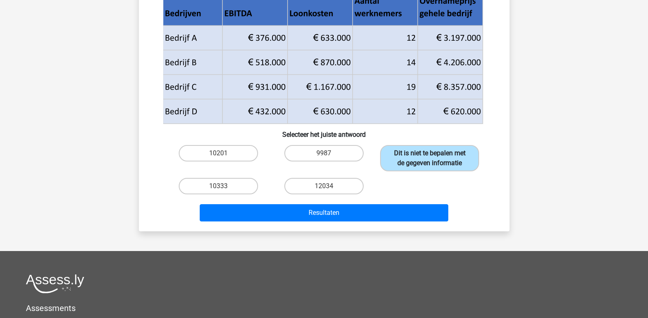
click at [430, 155] on input "Dit is niet te bepalen met de gegeven informatie" at bounding box center [432, 155] width 5 height 5
click at [412, 155] on label "Dit is niet te bepalen met de gegeven informatie" at bounding box center [429, 158] width 99 height 26
click at [430, 155] on input "Dit is niet te bepalen met de gegeven informatie" at bounding box center [432, 155] width 5 height 5
click at [412, 155] on label "Dit is niet te bepalen met de gegeven informatie" at bounding box center [429, 158] width 99 height 26
click at [430, 155] on input "Dit is niet te bepalen met de gegeven informatie" at bounding box center [432, 155] width 5 height 5
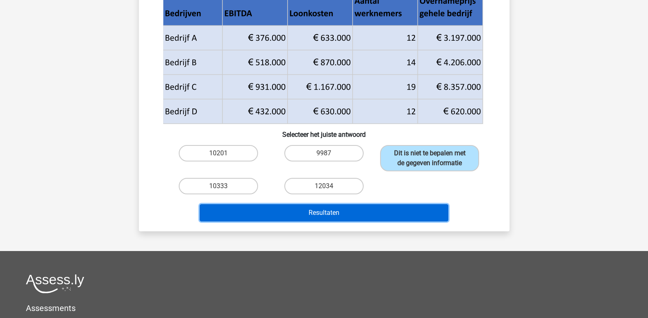
click at [361, 211] on button "Resultaten" at bounding box center [324, 212] width 249 height 17
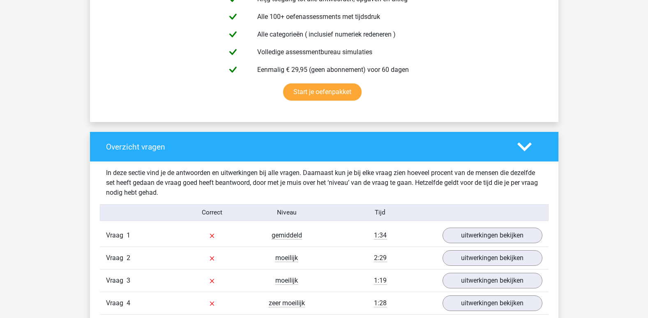
scroll to position [550, 0]
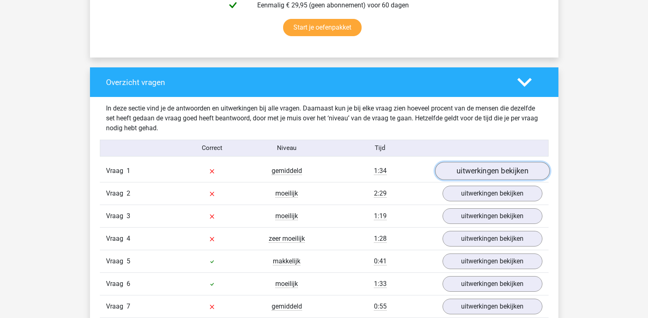
click at [491, 169] on link "uitwerkingen bekijken" at bounding box center [492, 171] width 115 height 18
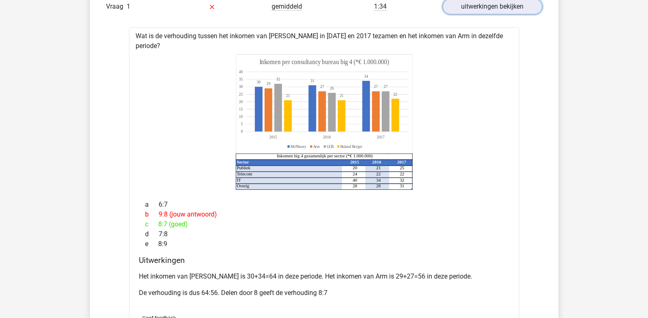
scroll to position [711, 0]
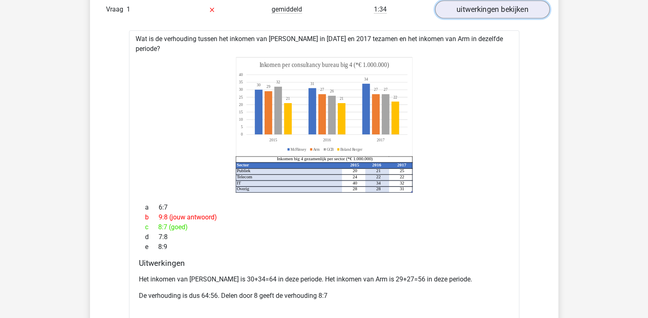
click at [505, 4] on link "uitwerkingen bekijken" at bounding box center [492, 9] width 115 height 18
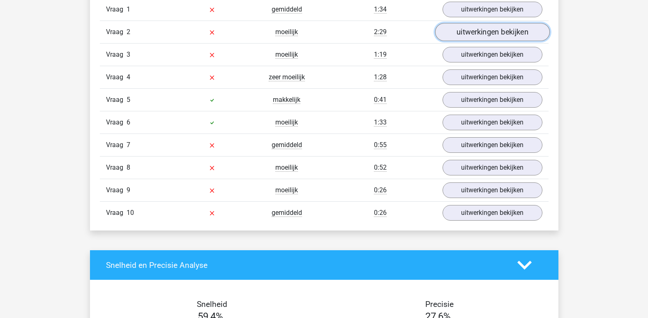
click at [494, 30] on link "uitwerkingen bekijken" at bounding box center [492, 32] width 115 height 18
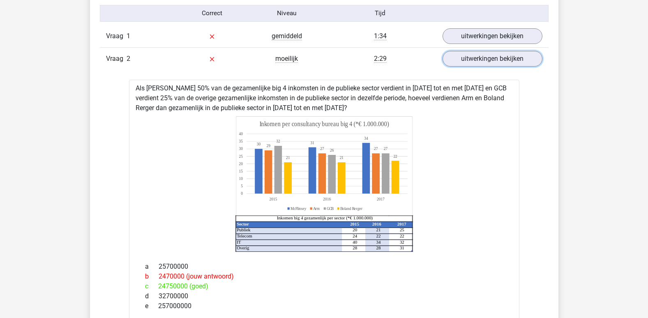
scroll to position [669, 0]
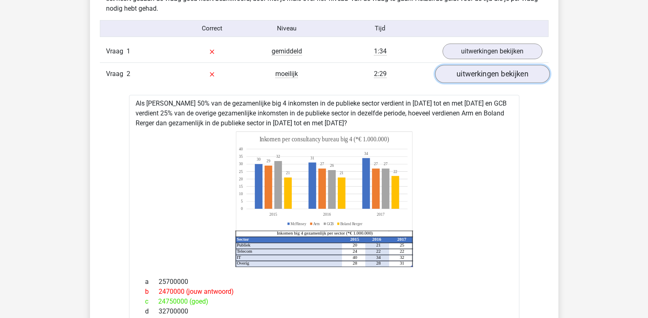
click at [486, 72] on link "uitwerkingen bekijken" at bounding box center [492, 74] width 115 height 18
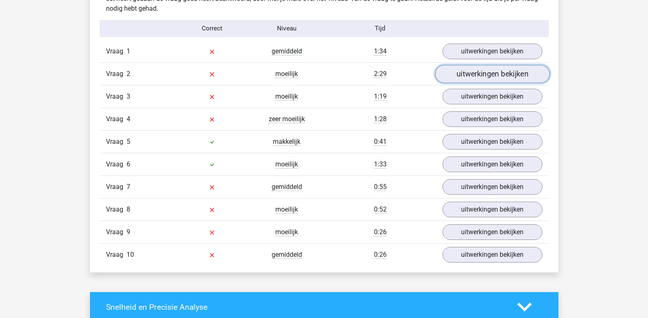
click at [486, 72] on link "uitwerkingen bekijken" at bounding box center [492, 74] width 115 height 18
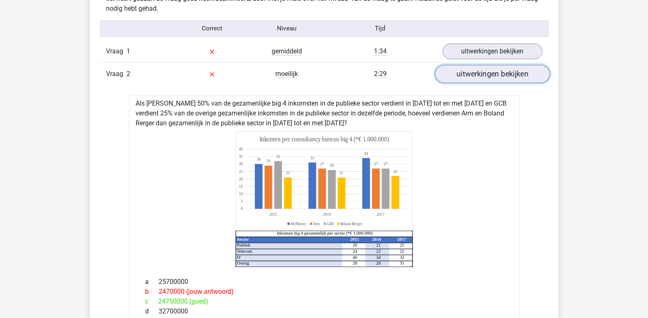
click at [486, 72] on link "uitwerkingen bekijken" at bounding box center [492, 74] width 115 height 18
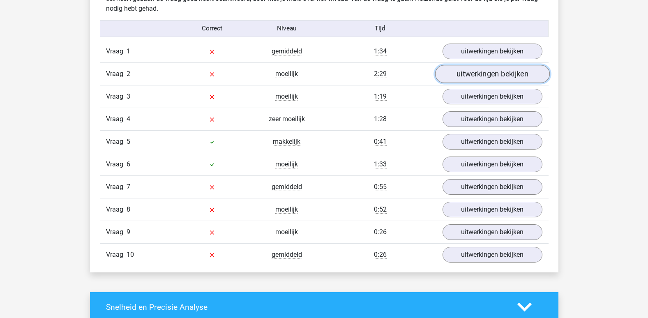
click at [486, 72] on link "uitwerkingen bekijken" at bounding box center [492, 74] width 115 height 18
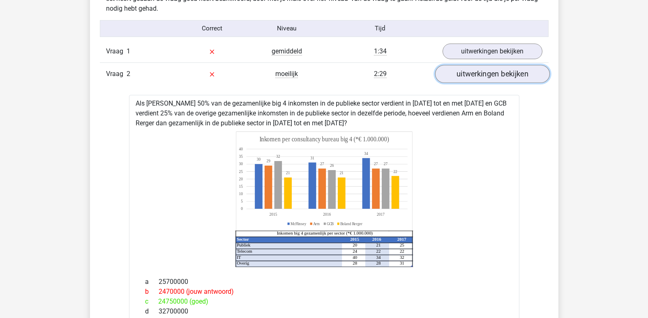
click at [486, 72] on link "uitwerkingen bekijken" at bounding box center [492, 74] width 115 height 18
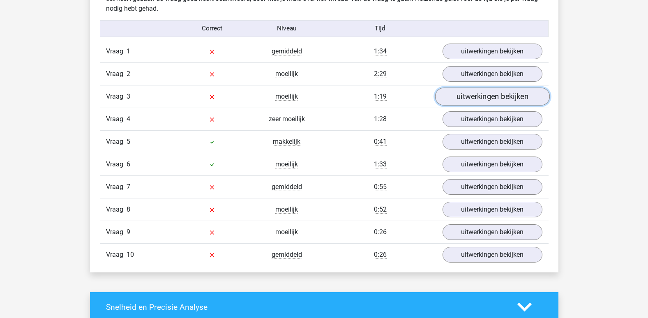
click at [485, 98] on link "uitwerkingen bekijken" at bounding box center [492, 97] width 115 height 18
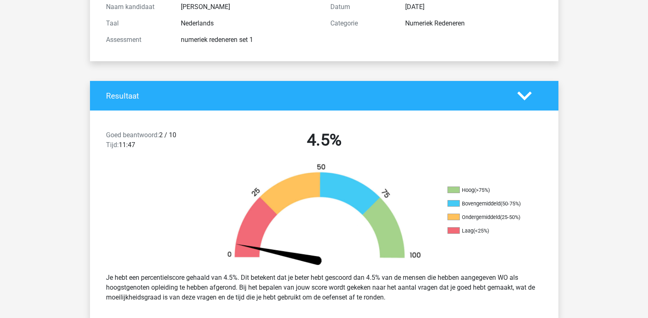
scroll to position [0, 0]
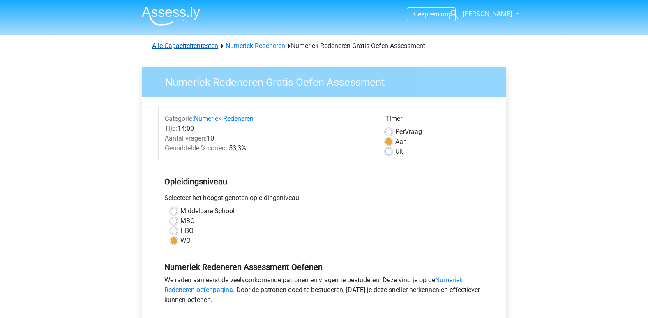
click at [200, 44] on link "Alle Capaciteitentesten" at bounding box center [185, 46] width 66 height 8
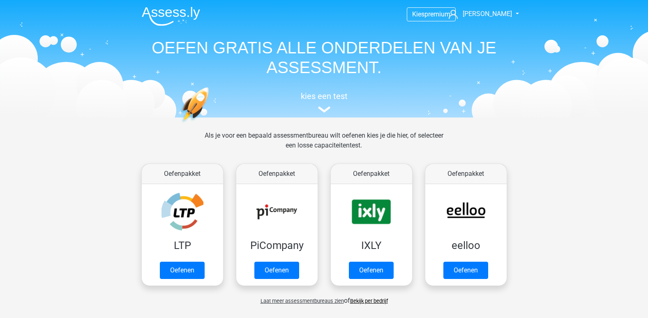
scroll to position [349, 0]
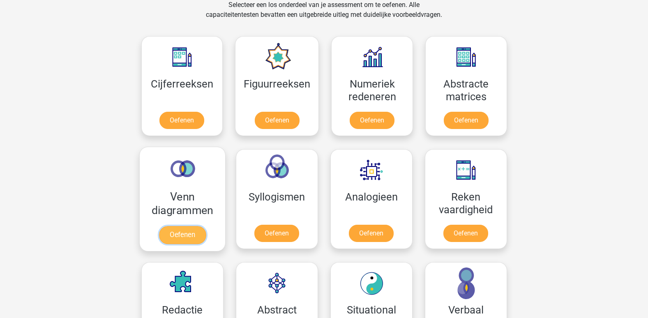
click at [181, 226] on link "Oefenen" at bounding box center [182, 235] width 47 height 18
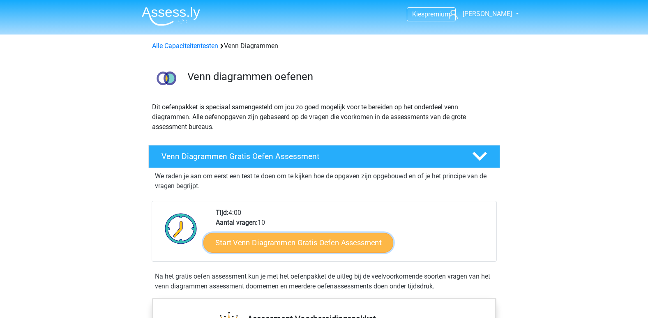
click at [282, 241] on link "Start Venn Diagrammen Gratis Oefen Assessment" at bounding box center [299, 243] width 190 height 20
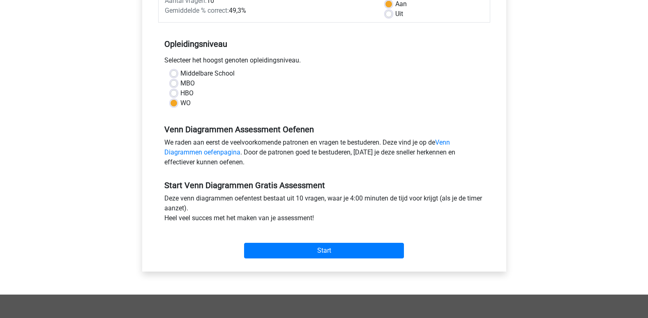
scroll to position [154, 0]
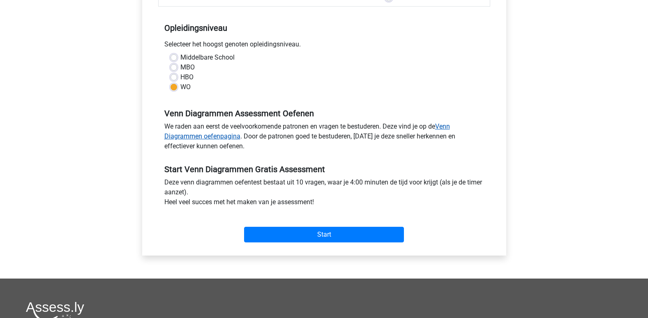
click at [178, 134] on link "Venn Diagrammen oefenpagina" at bounding box center [307, 132] width 286 height 18
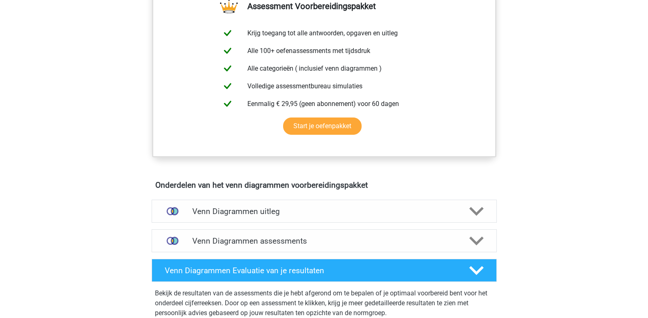
scroll to position [314, 0]
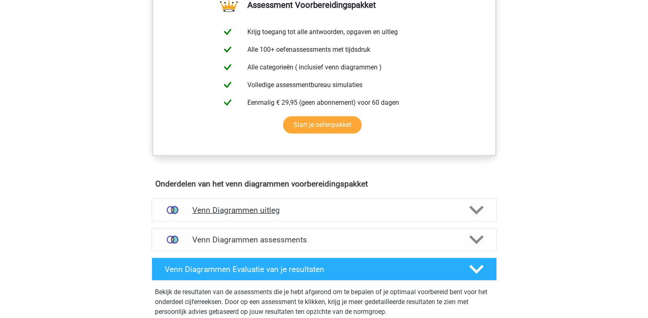
click at [258, 209] on h4 "Venn Diagrammen uitleg" at bounding box center [324, 210] width 264 height 9
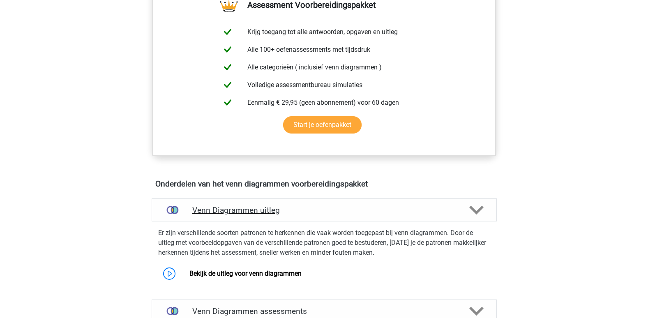
click at [259, 209] on h4 "Venn Diagrammen uitleg" at bounding box center [324, 210] width 264 height 9
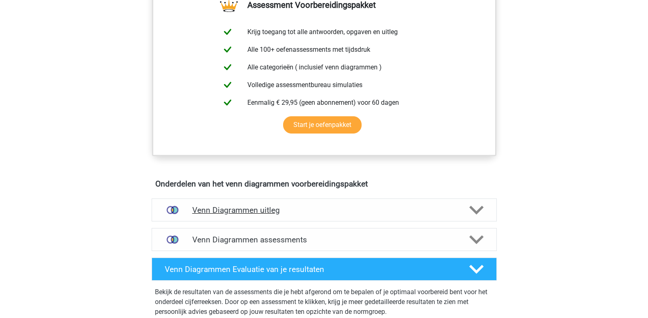
click at [255, 206] on h4 "Venn Diagrammen uitleg" at bounding box center [324, 210] width 264 height 9
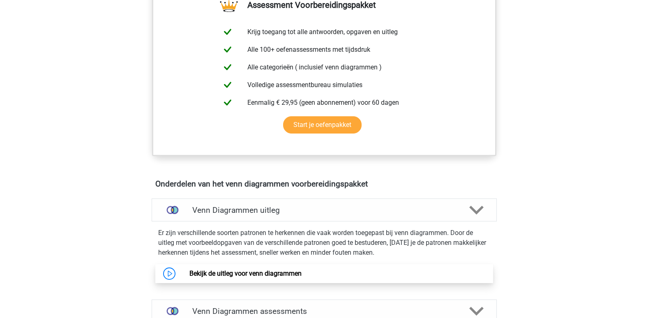
click at [255, 278] on link "Bekijk de uitleg voor venn diagrammen" at bounding box center [246, 274] width 112 height 8
